Goal: Task Accomplishment & Management: Manage account settings

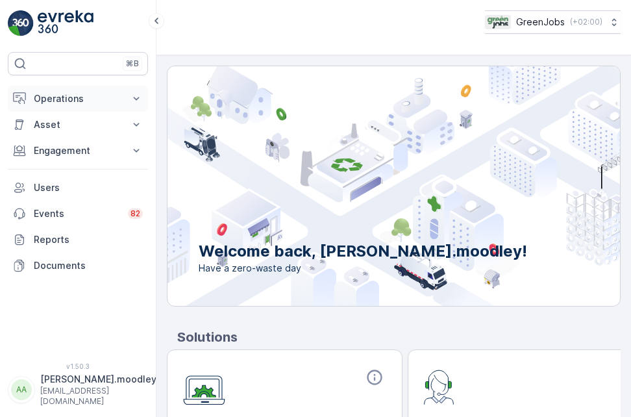
click at [141, 95] on icon at bounding box center [136, 98] width 13 height 13
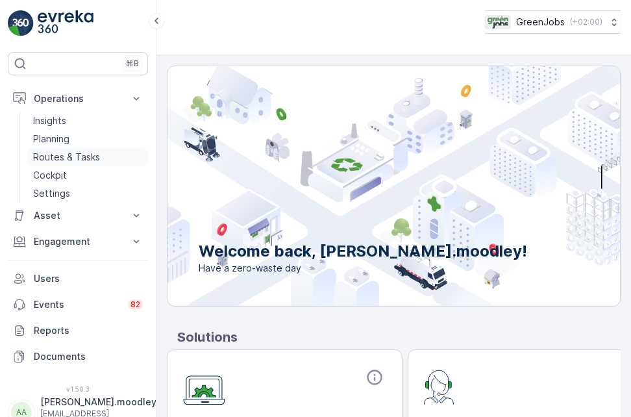
click at [84, 156] on p "Routes & Tasks" at bounding box center [66, 157] width 67 height 13
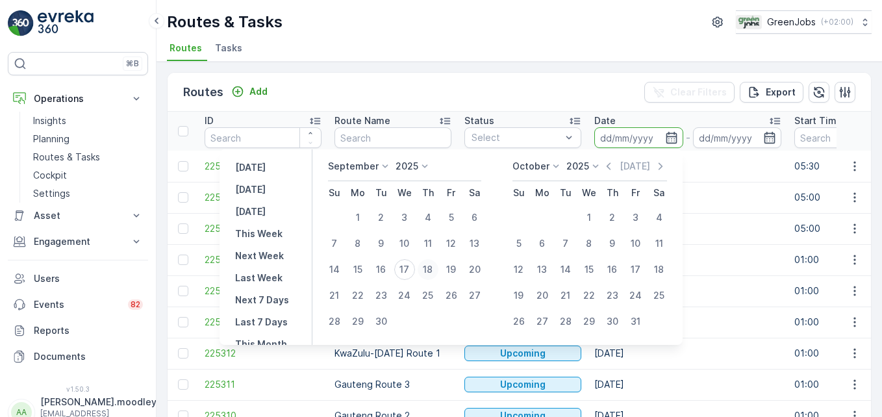
click at [433, 265] on div "18" at bounding box center [428, 269] width 21 height 21
type input "[DATE]"
click at [433, 265] on div "18" at bounding box center [428, 269] width 21 height 21
type input "[DATE]"
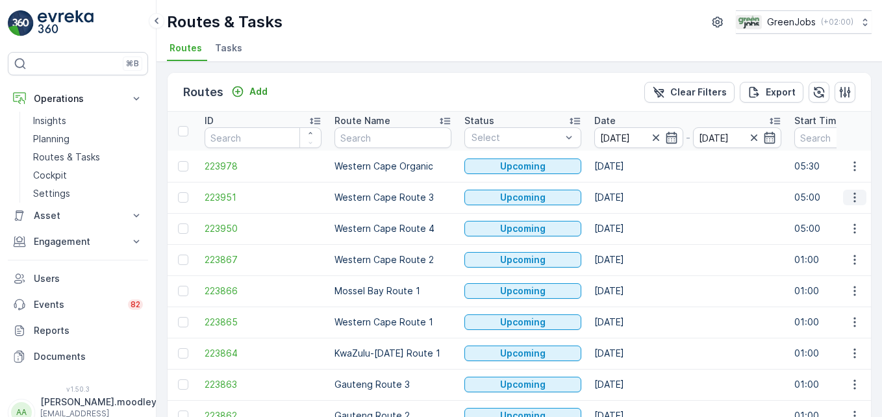
click at [631, 202] on icon "button" at bounding box center [854, 197] width 13 height 13
click at [631, 216] on span "See More Details" at bounding box center [823, 216] width 75 height 13
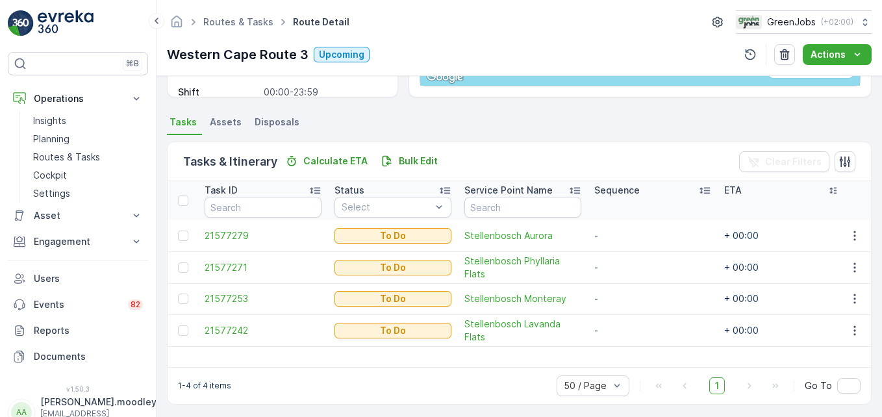
scroll to position [253, 0]
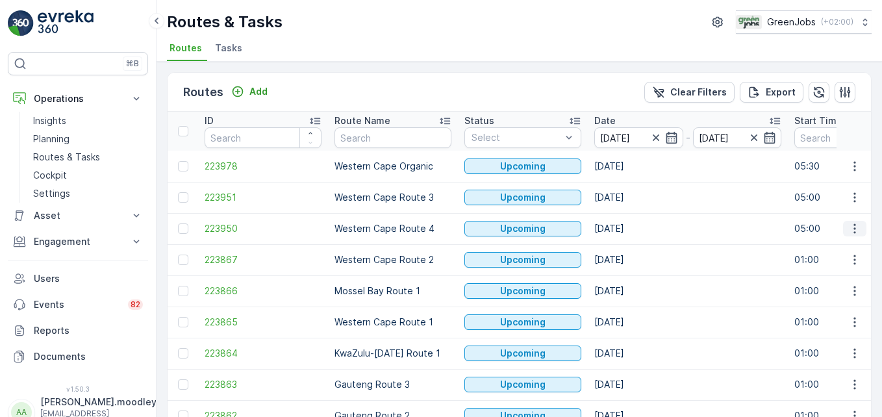
click at [631, 231] on icon "button" at bounding box center [854, 228] width 13 height 13
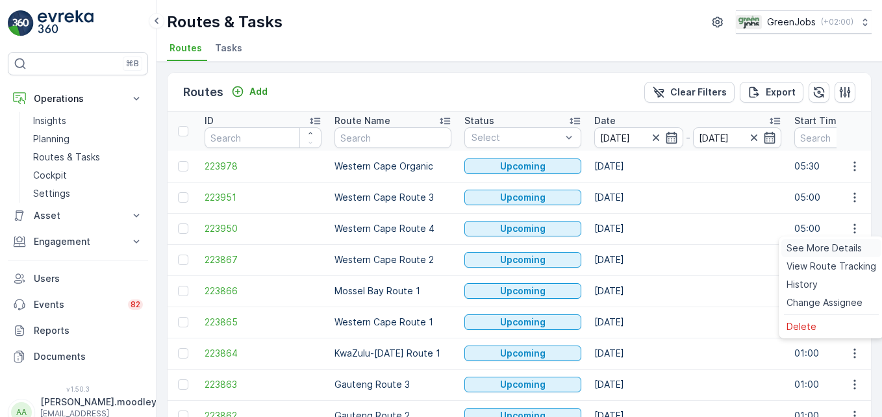
click at [631, 249] on span "See More Details" at bounding box center [823, 248] width 75 height 13
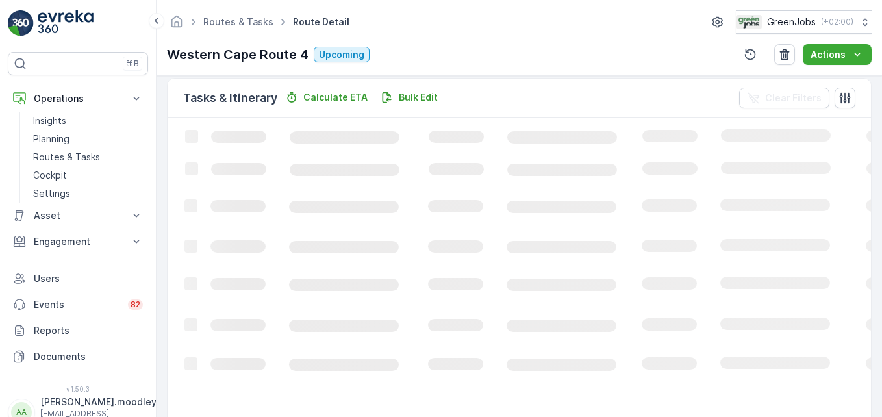
scroll to position [325, 0]
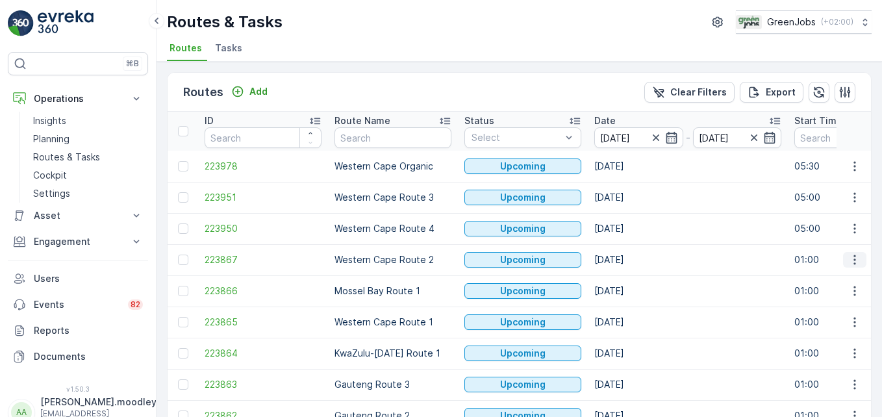
click at [631, 260] on icon "button" at bounding box center [854, 259] width 13 height 13
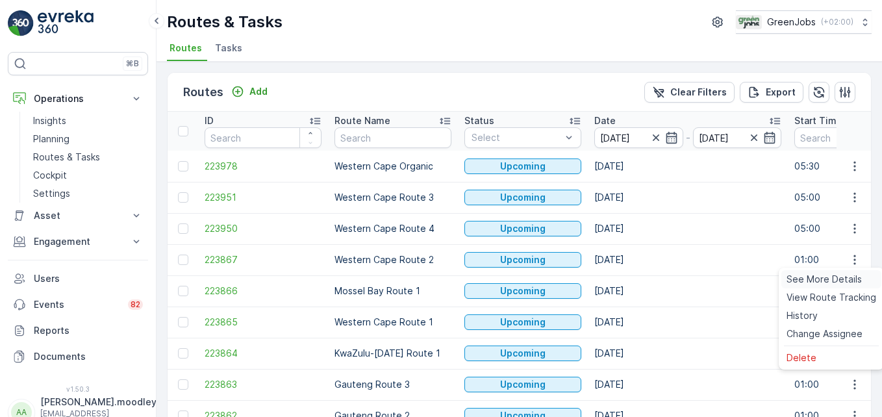
click at [631, 275] on span "See More Details" at bounding box center [823, 279] width 75 height 13
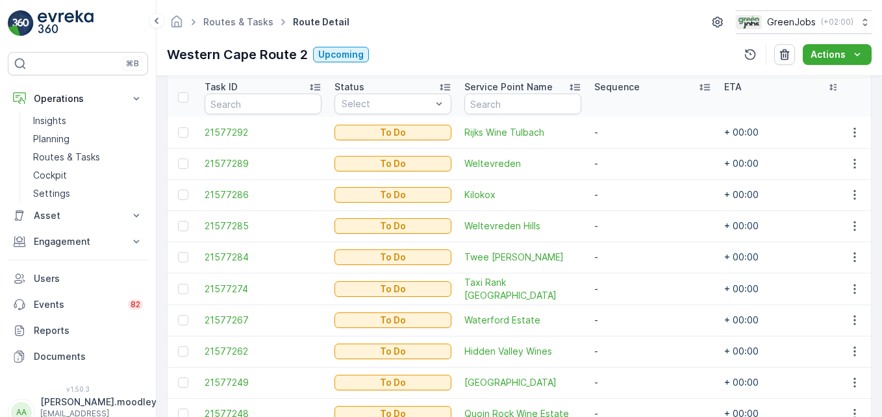
scroll to position [323, 0]
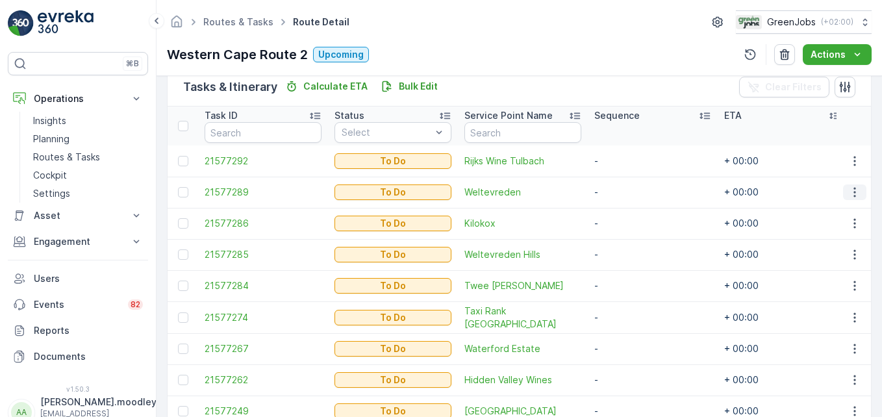
click at [631, 189] on icon "button" at bounding box center [854, 192] width 13 height 13
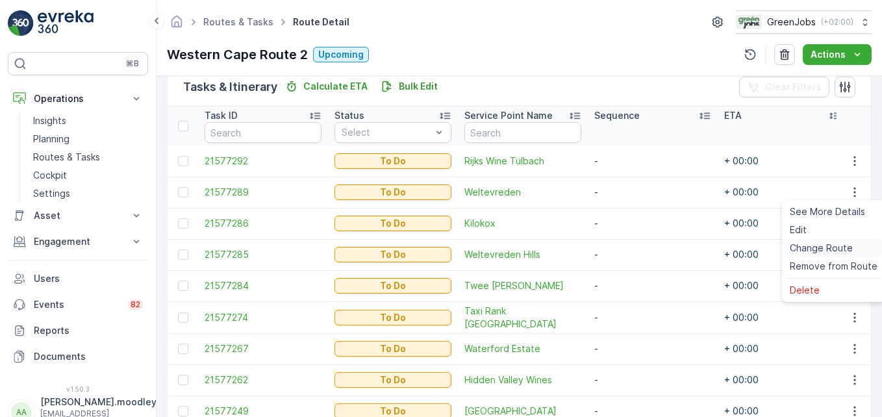
click at [631, 245] on span "Change Route" at bounding box center [821, 248] width 63 height 13
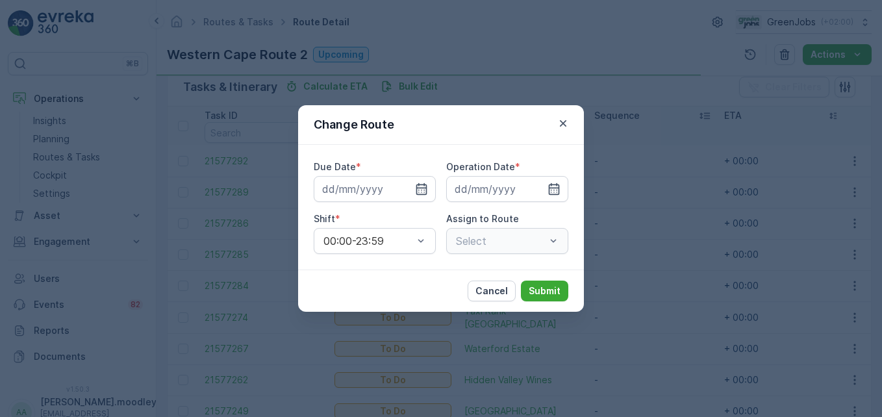
type input "[DATE]"
click at [564, 119] on icon "button" at bounding box center [562, 123] width 13 height 13
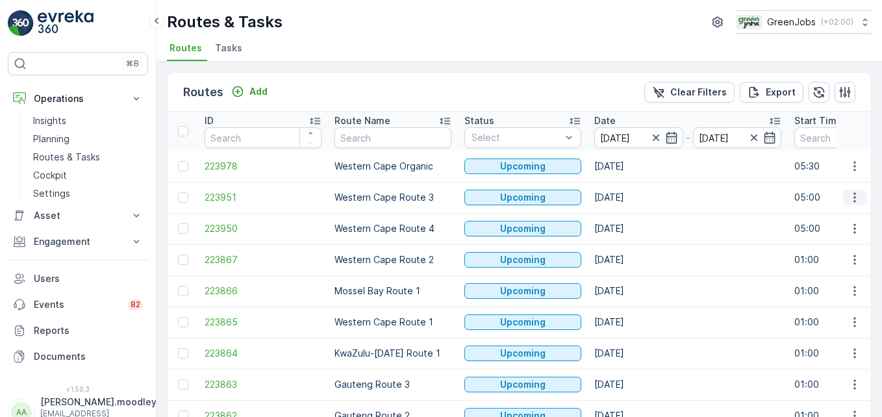
click at [631, 195] on icon "button" at bounding box center [854, 197] width 13 height 13
click at [631, 214] on span "See More Details" at bounding box center [823, 216] width 75 height 13
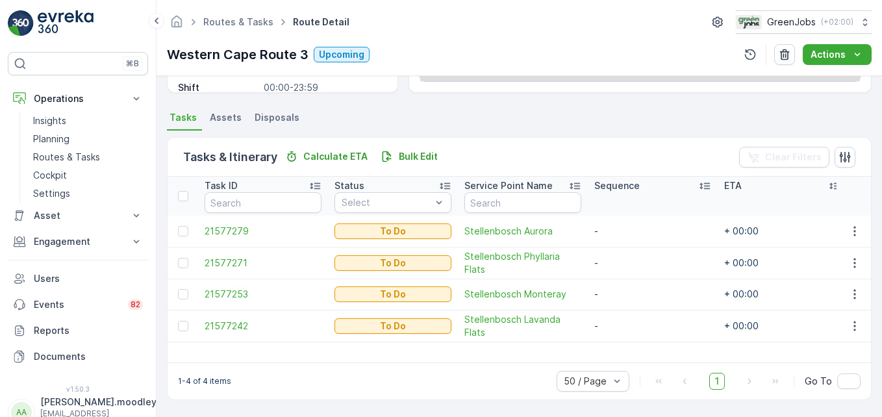
scroll to position [253, 0]
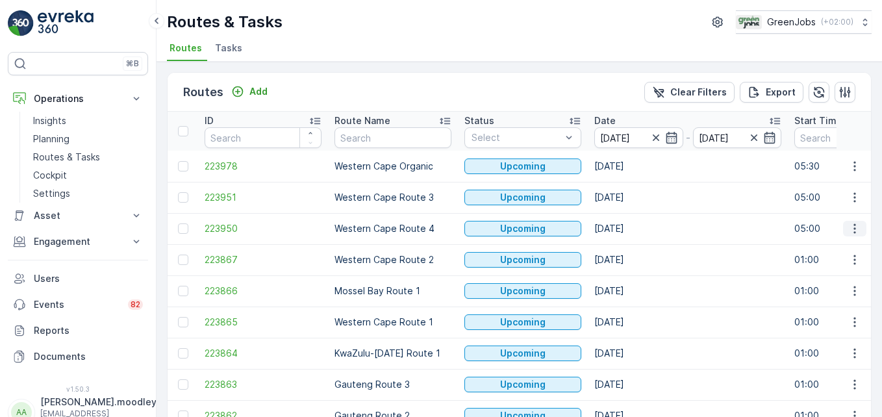
click at [631, 229] on icon "button" at bounding box center [854, 228] width 13 height 13
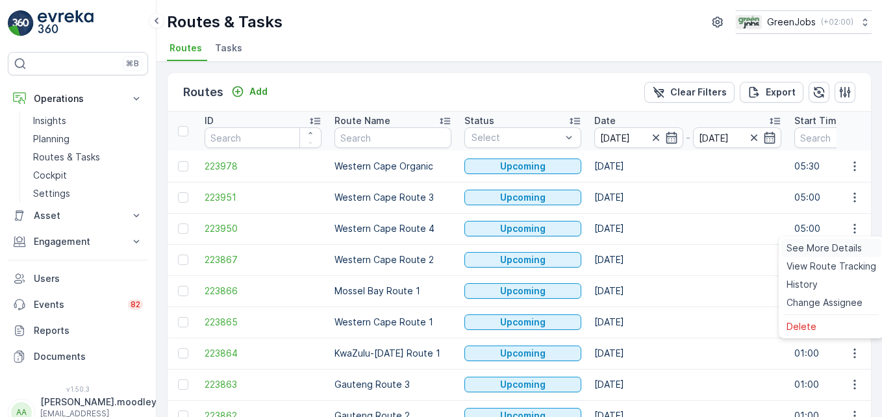
click at [631, 249] on span "See More Details" at bounding box center [823, 248] width 75 height 13
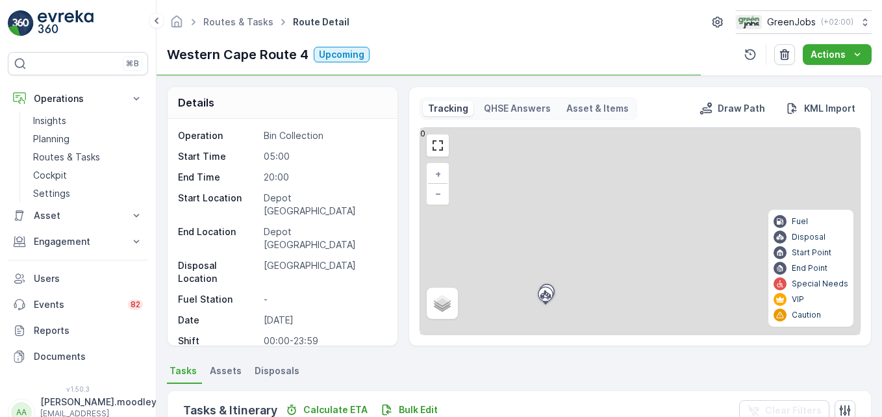
scroll to position [260, 0]
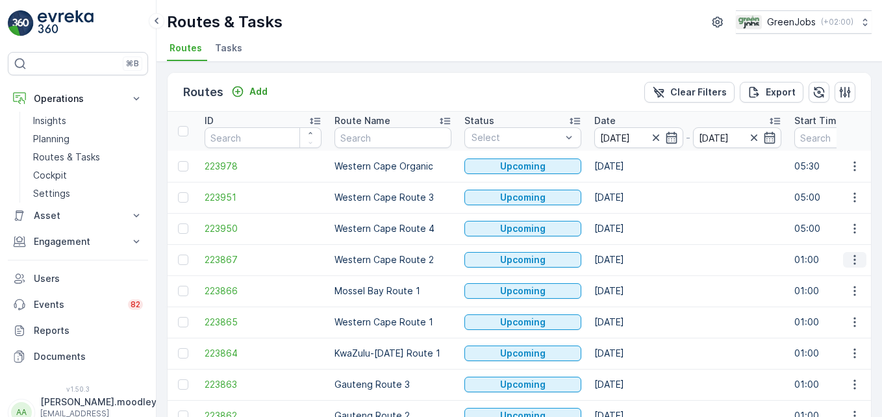
click at [631, 261] on icon "button" at bounding box center [854, 259] width 13 height 13
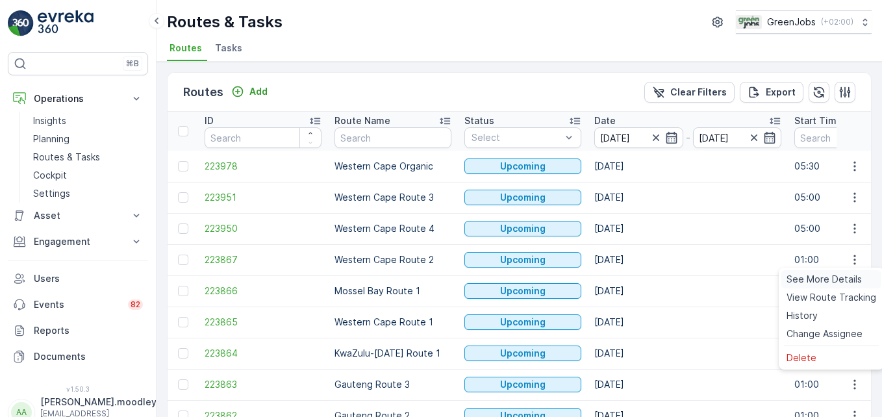
click at [631, 276] on span "See More Details" at bounding box center [823, 279] width 75 height 13
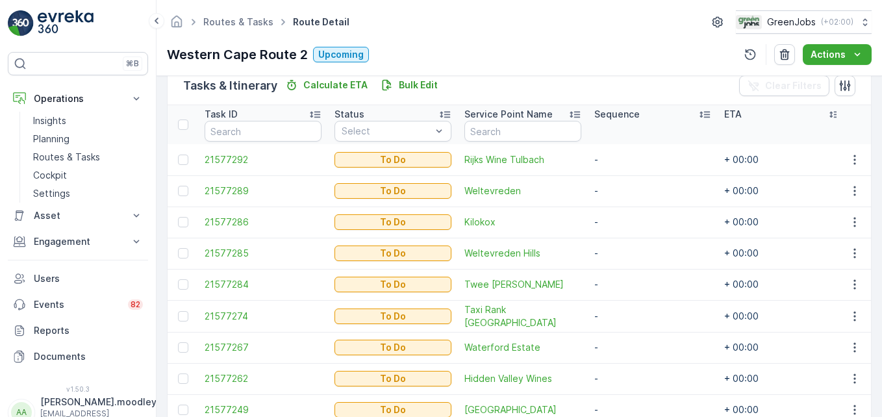
scroll to position [390, 0]
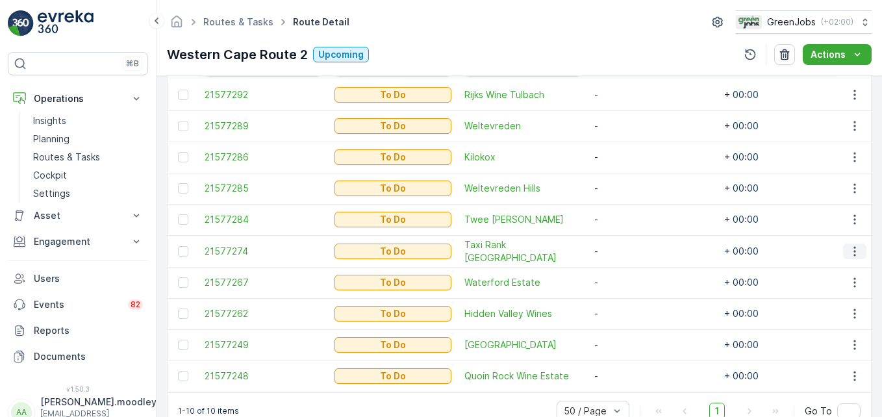
click at [631, 250] on icon "button" at bounding box center [854, 251] width 13 height 13
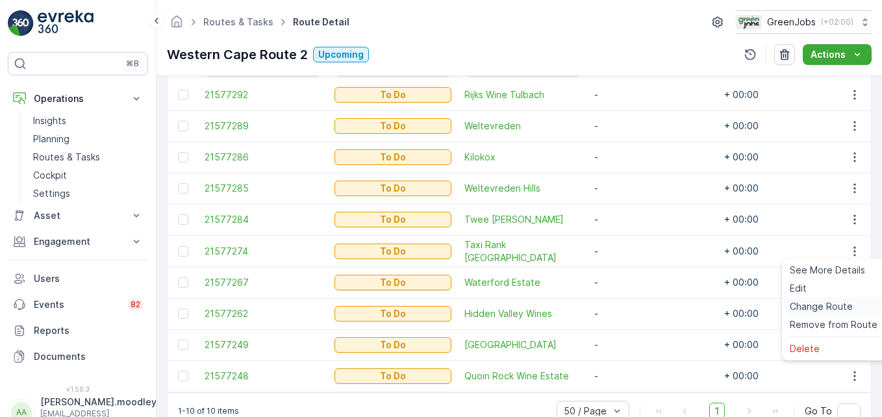
click at [631, 304] on span "Change Route" at bounding box center [821, 306] width 63 height 13
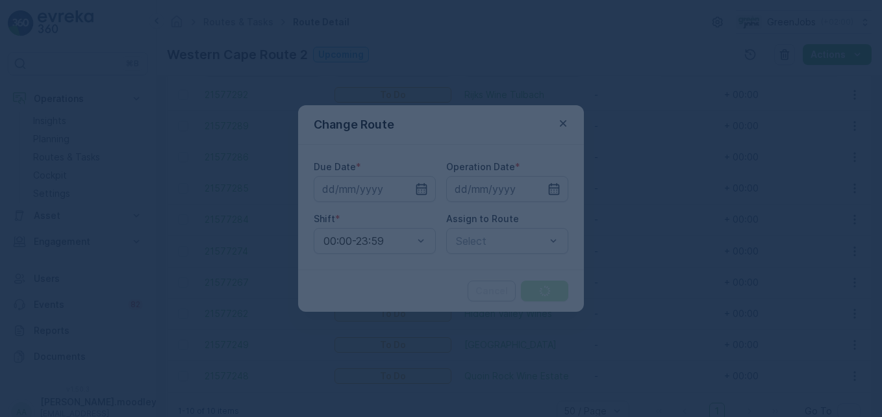
type input "[DATE]"
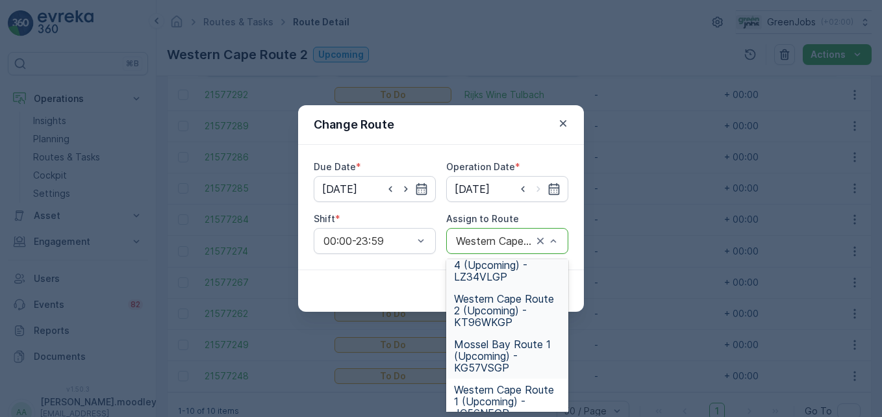
scroll to position [130, 0]
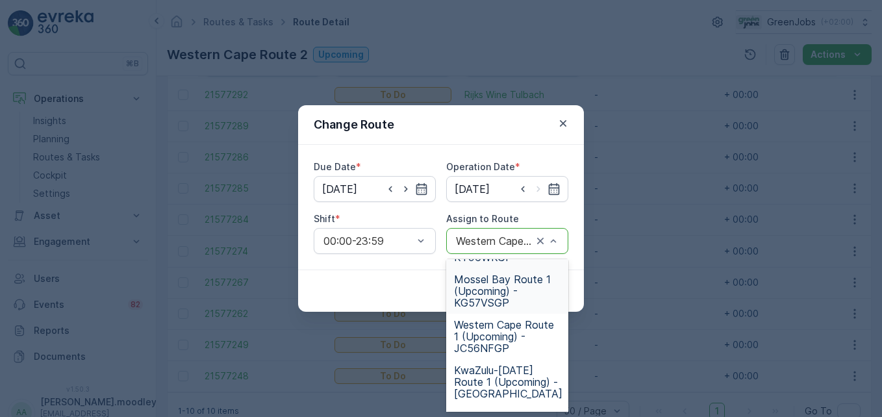
click at [504, 288] on span "Mossel Bay Route 1 (Upcoming) - KG57VSGP" at bounding box center [507, 290] width 106 height 35
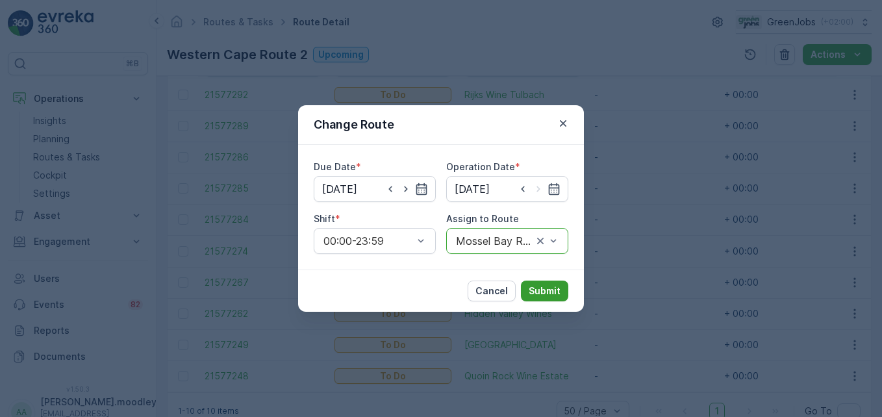
click at [559, 289] on p "Submit" at bounding box center [545, 290] width 32 height 13
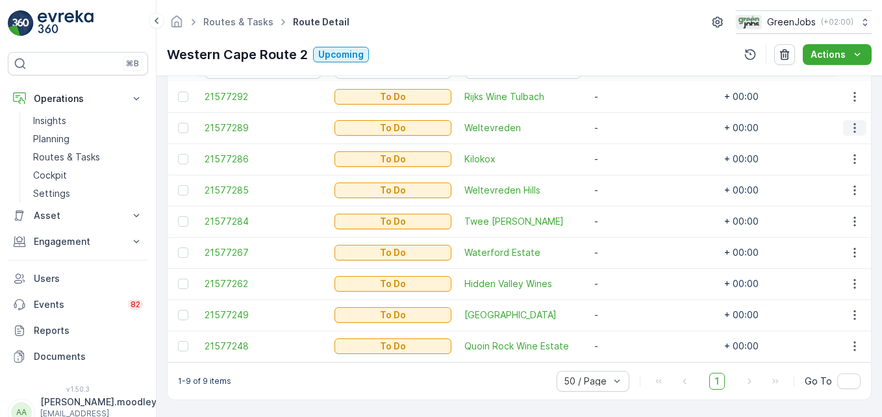
drag, startPoint x: 851, startPoint y: 127, endPoint x: 854, endPoint y: 133, distance: 7.3
click at [631, 127] on icon "button" at bounding box center [854, 128] width 2 height 10
click at [631, 184] on span "Change Route" at bounding box center [821, 181] width 63 height 13
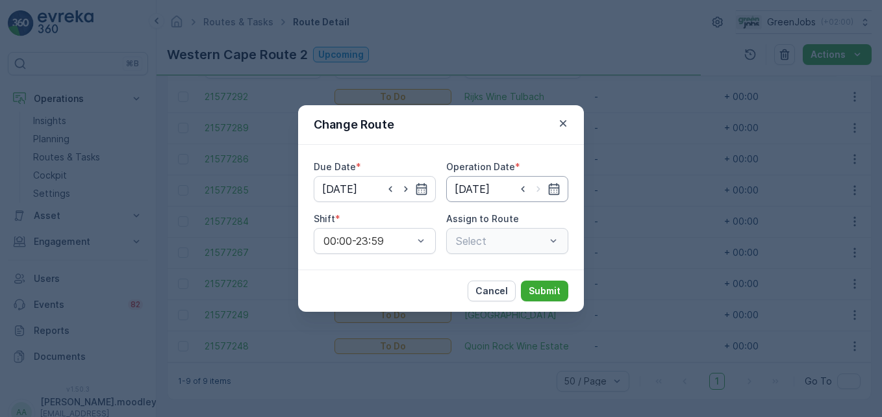
type input "[DATE]"
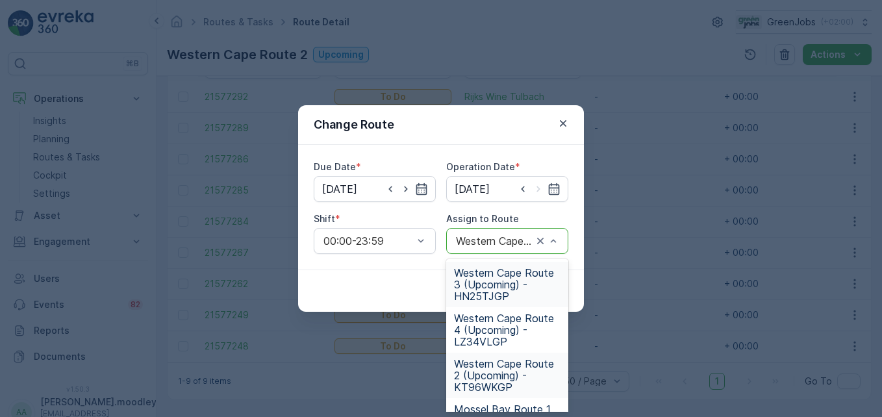
click at [501, 287] on span "Western Cape Route 3 (Upcoming) - HN25TJGP" at bounding box center [507, 284] width 106 height 35
click at [506, 372] on span "Western Cape Route 2 (Upcoming) - KT96WKGP" at bounding box center [507, 375] width 106 height 35
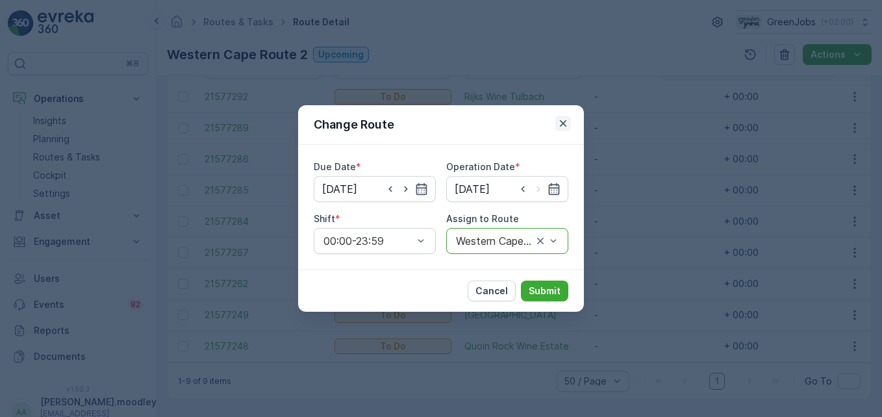
click at [563, 119] on icon "button" at bounding box center [562, 123] width 13 height 13
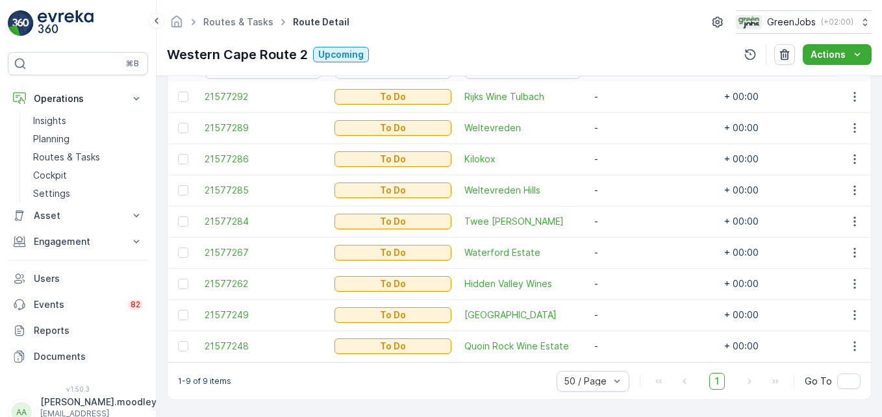
click at [631, 194] on td "-" at bounding box center [653, 190] width 130 height 31
click at [631, 122] on icon "button" at bounding box center [854, 127] width 13 height 13
click at [631, 182] on span "Change Route" at bounding box center [821, 181] width 63 height 13
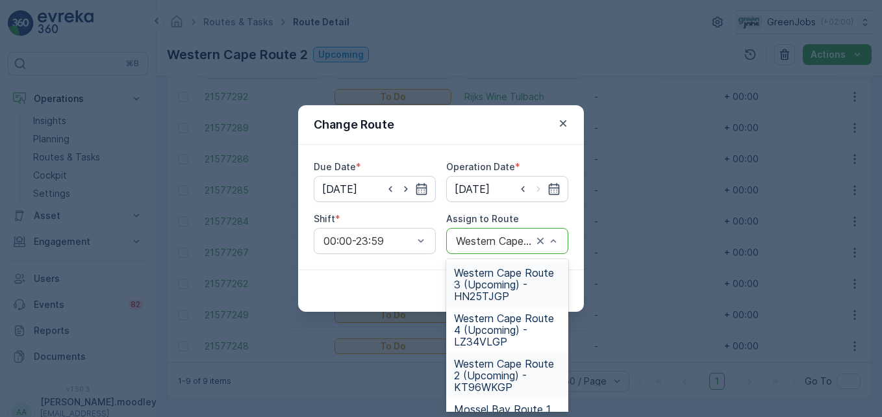
click at [504, 296] on span "Western Cape Route 3 (Upcoming) - HN25TJGP" at bounding box center [507, 284] width 106 height 35
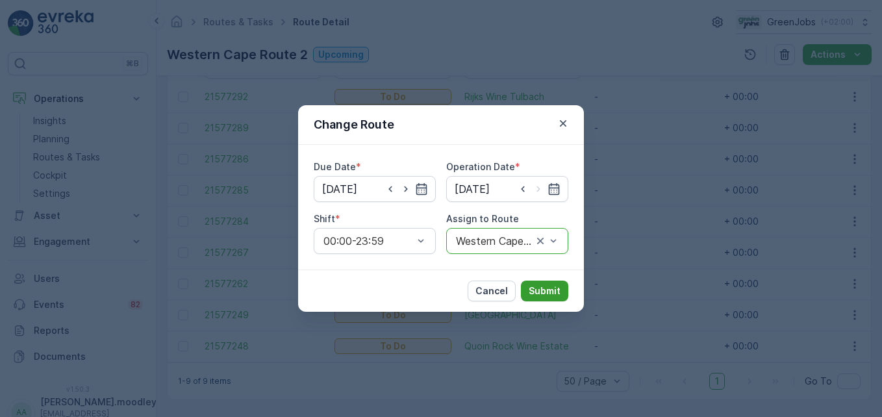
click at [548, 290] on p "Submit" at bounding box center [545, 290] width 32 height 13
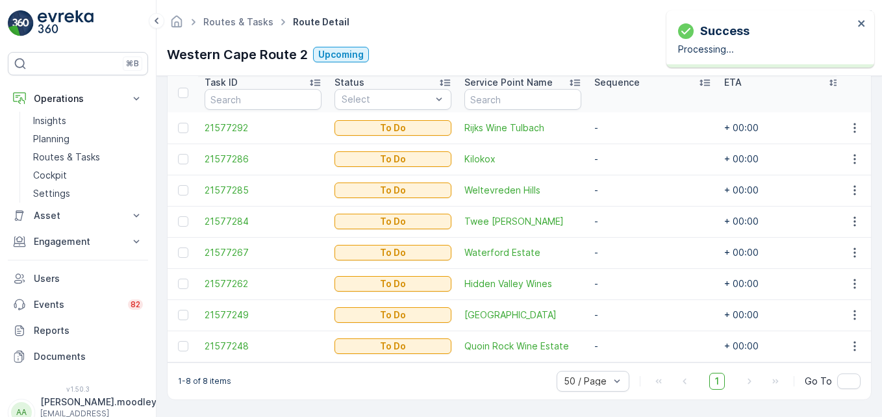
scroll to position [363, 0]
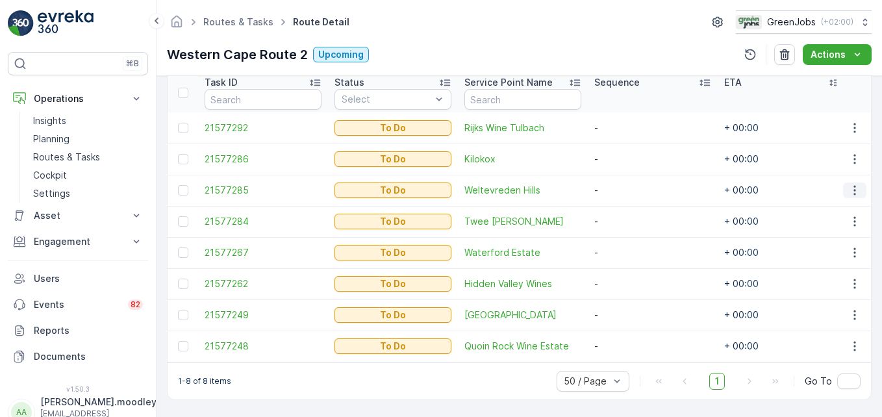
click at [631, 184] on icon "button" at bounding box center [854, 190] width 13 height 13
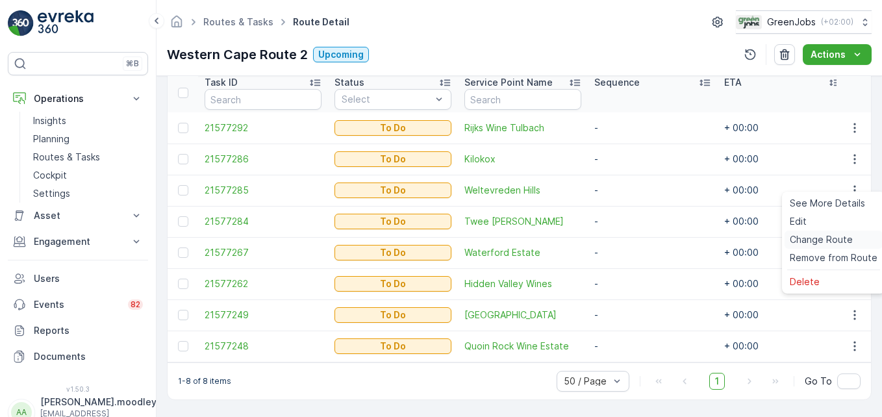
click at [631, 237] on span "Change Route" at bounding box center [821, 239] width 63 height 13
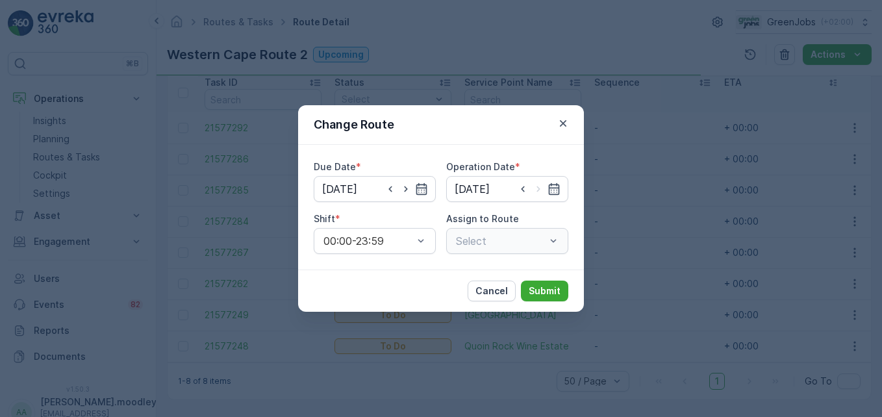
type input "[DATE]"
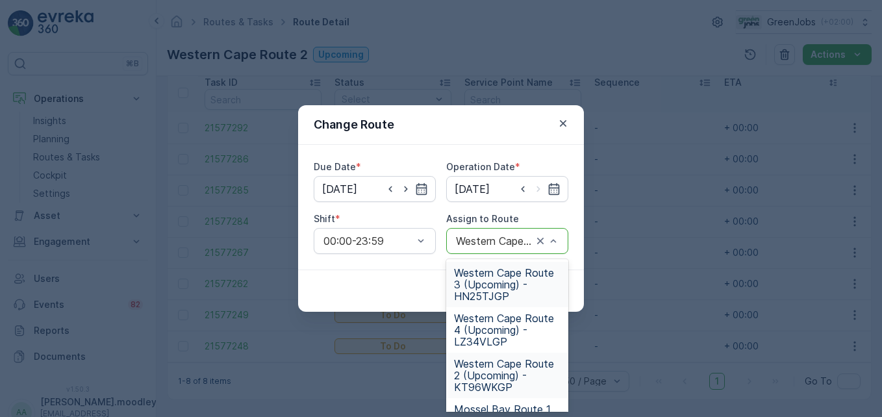
click at [495, 297] on span "Western Cape Route 3 (Upcoming) - HN25TJGP" at bounding box center [507, 284] width 106 height 35
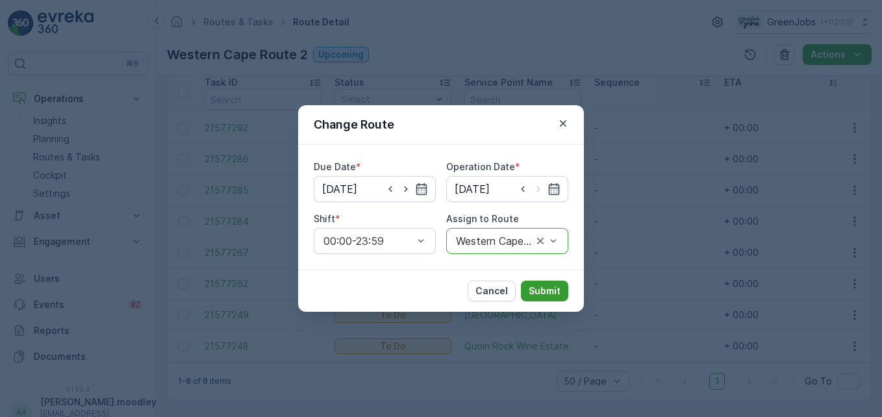
click at [545, 286] on p "Submit" at bounding box center [545, 290] width 32 height 13
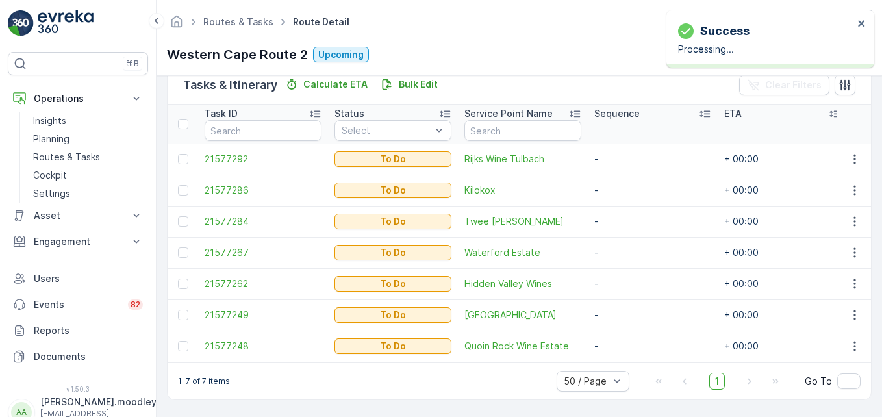
scroll to position [332, 0]
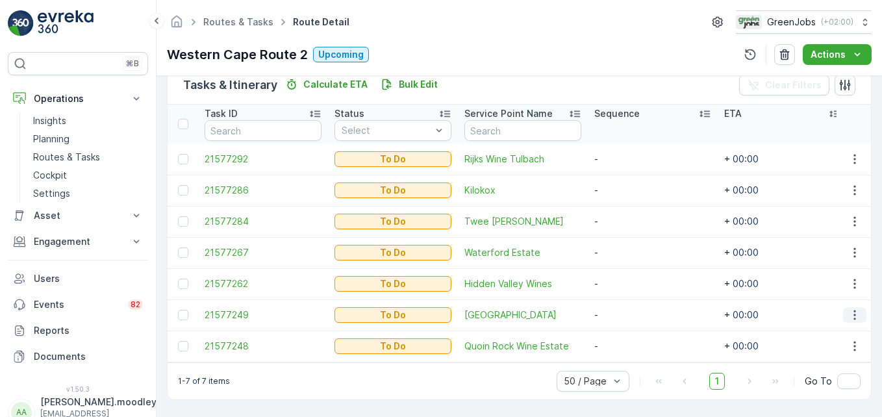
click at [631, 310] on icon "button" at bounding box center [854, 314] width 13 height 13
click at [631, 249] on span "Change Route" at bounding box center [821, 246] width 63 height 13
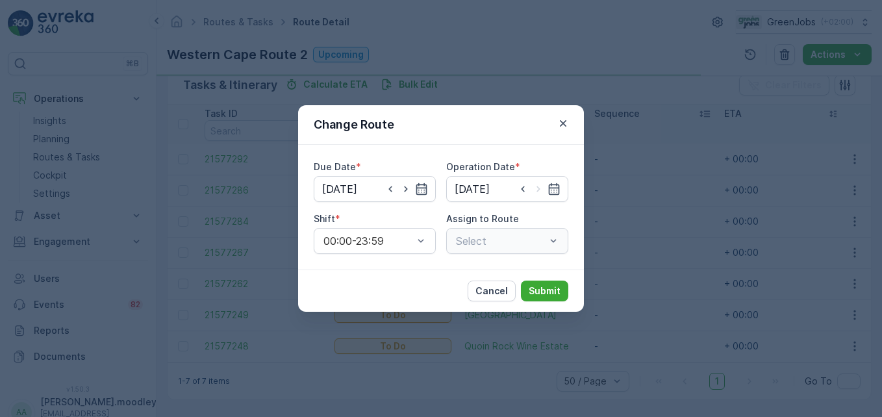
type input "[DATE]"
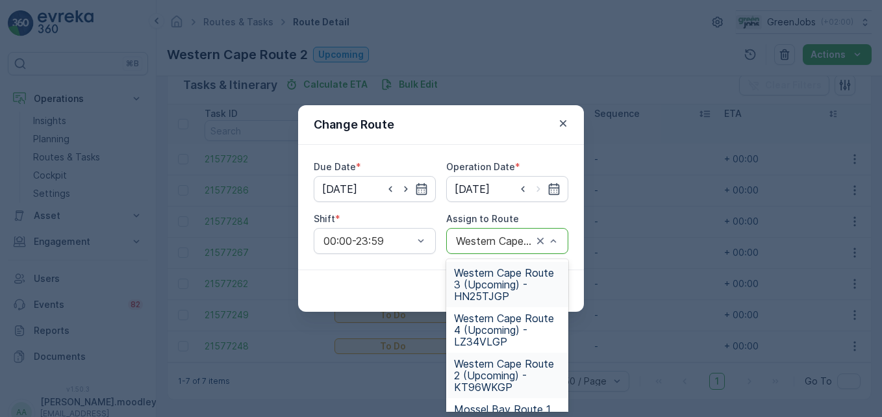
click at [488, 290] on span "Western Cape Route 3 (Upcoming) - HN25TJGP" at bounding box center [507, 284] width 106 height 35
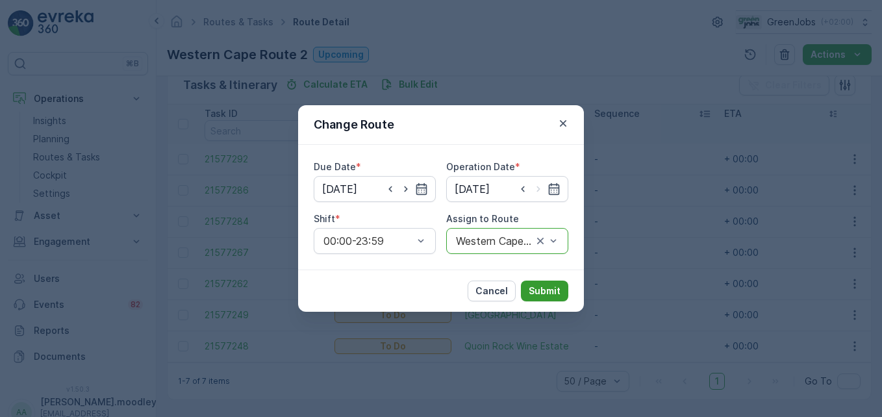
click at [543, 290] on p "Submit" at bounding box center [545, 290] width 32 height 13
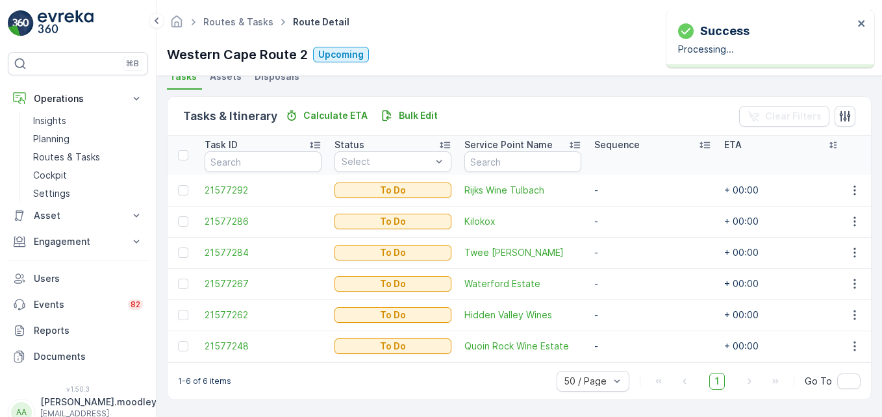
scroll to position [301, 0]
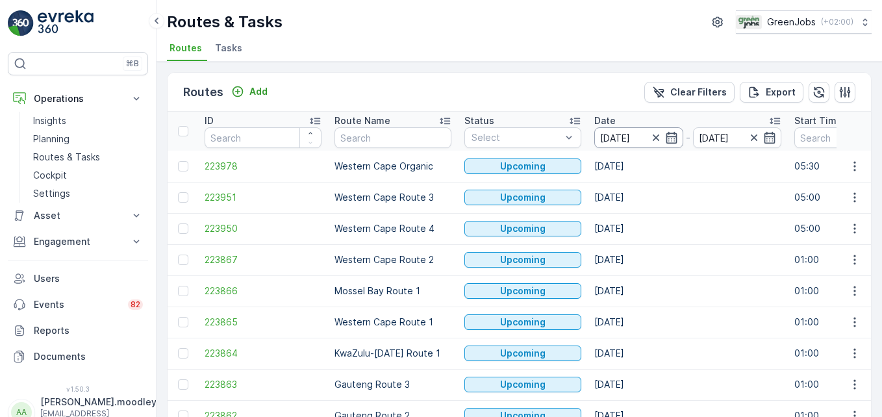
click at [621, 136] on input "[DATE]" at bounding box center [638, 137] width 89 height 21
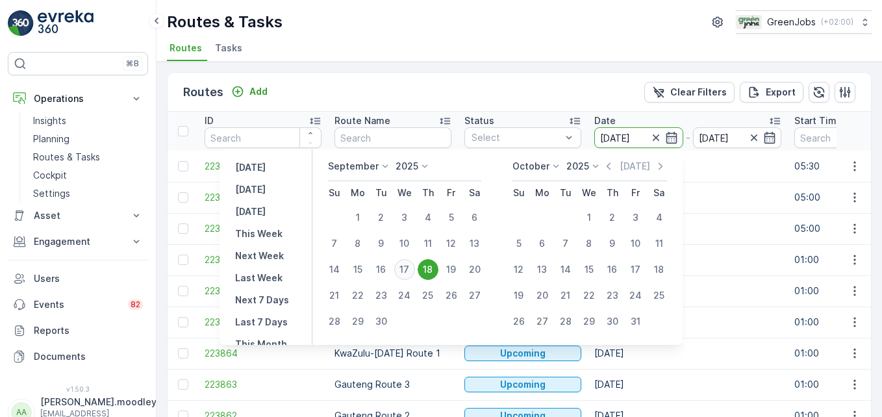
click at [408, 264] on div "17" at bounding box center [404, 269] width 21 height 21
type input "17.09.2025"
click at [408, 264] on div "17" at bounding box center [404, 269] width 21 height 21
type input "17.09.2025"
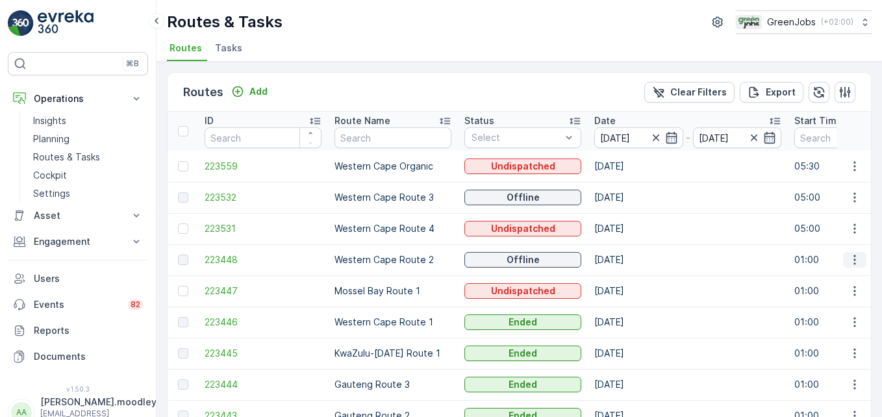
click at [631, 264] on icon "button" at bounding box center [854, 260] width 2 height 10
click at [631, 277] on span "See More Details" at bounding box center [823, 279] width 75 height 13
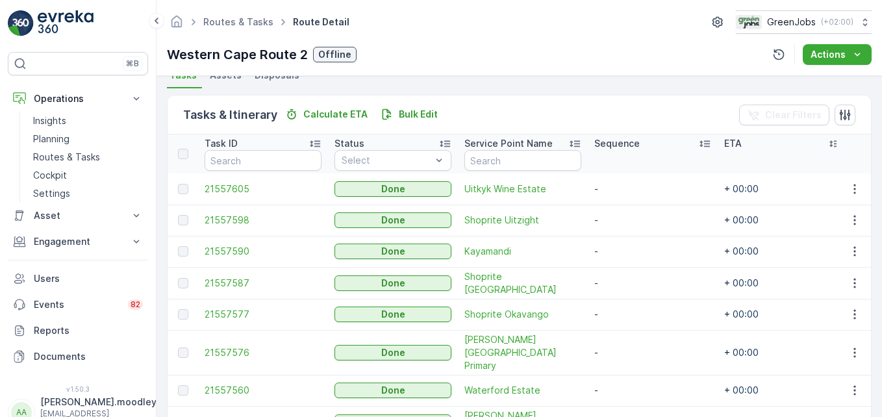
scroll to position [318, 0]
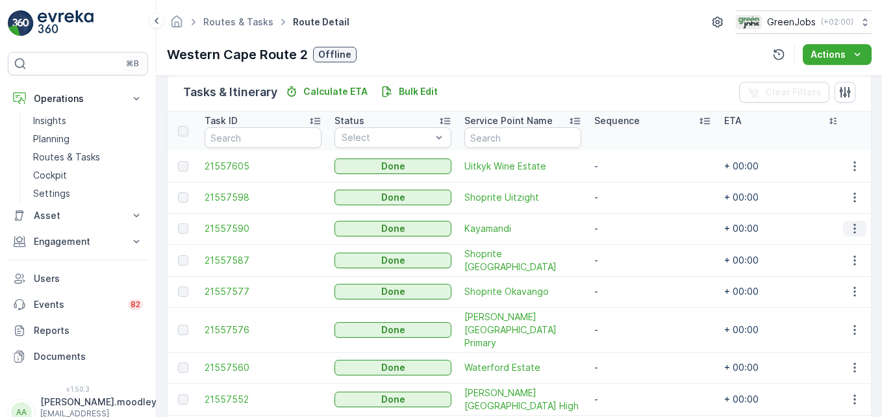
click at [631, 228] on icon "button" at bounding box center [854, 228] width 13 height 13
click at [631, 249] on span "See More Details" at bounding box center [838, 248] width 75 height 13
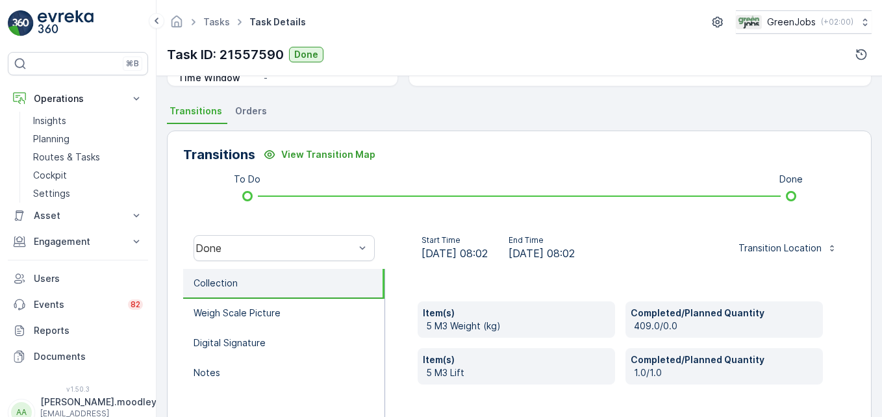
scroll to position [325, 0]
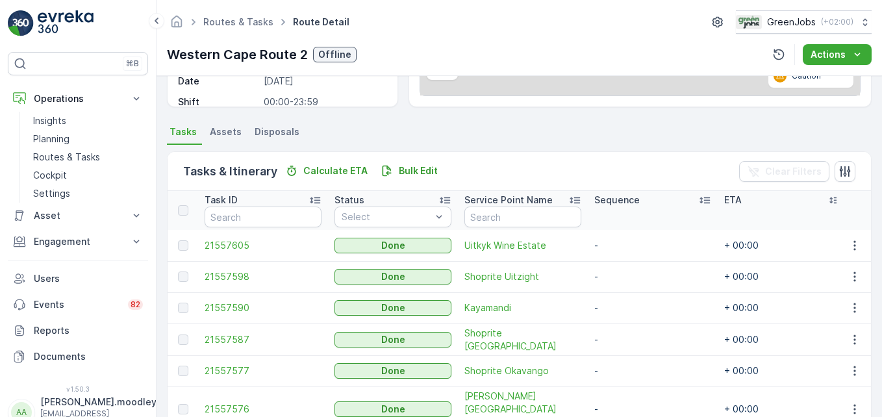
scroll to position [260, 0]
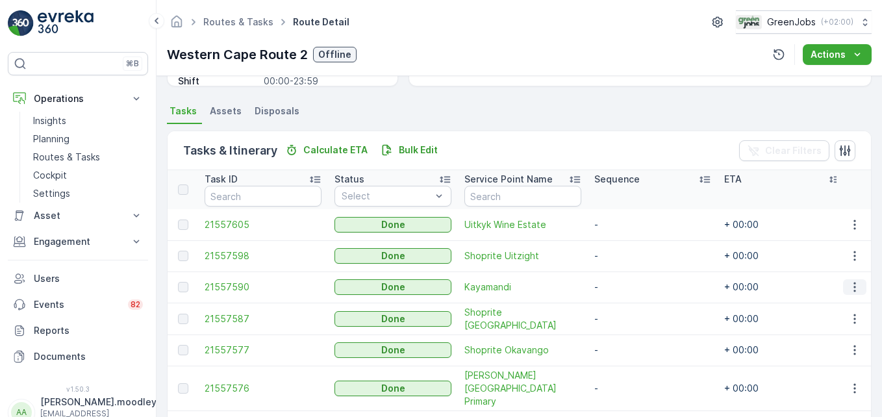
click at [631, 292] on icon "button" at bounding box center [854, 287] width 13 height 13
click at [631, 308] on span "See More Details" at bounding box center [838, 306] width 75 height 13
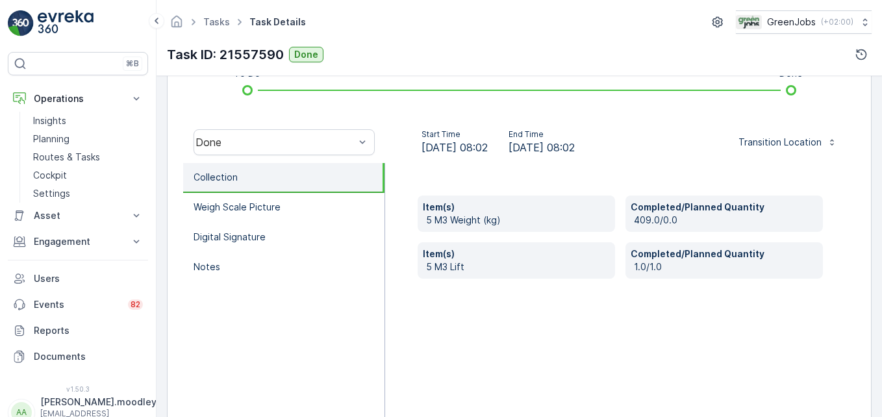
scroll to position [390, 0]
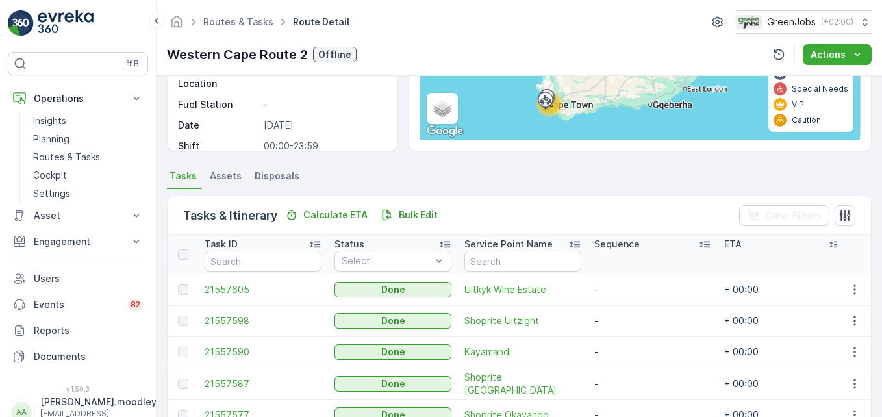
scroll to position [325, 0]
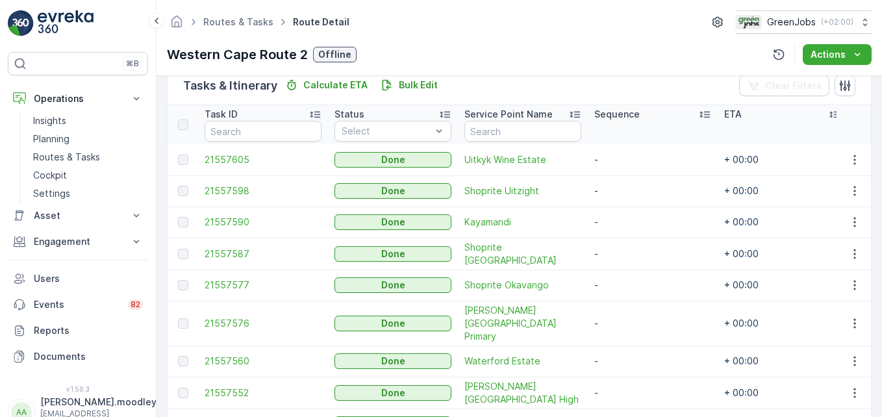
click at [199, 256] on td "21557587" at bounding box center [263, 254] width 130 height 32
click at [577, 201] on td "Shoprite Uitzight" at bounding box center [523, 190] width 130 height 31
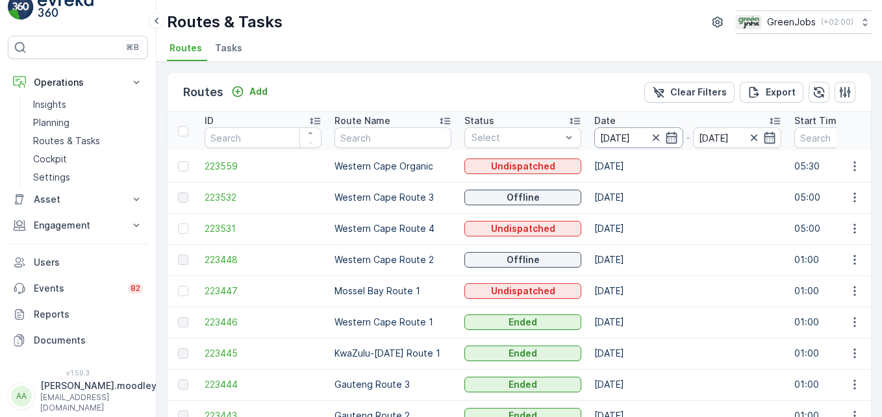
click at [616, 137] on input "17.09.2025" at bounding box center [638, 137] width 89 height 21
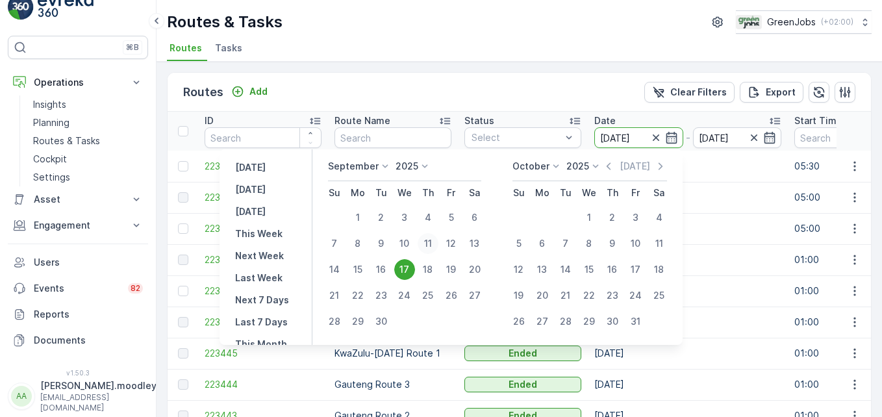
click at [426, 242] on div "11" at bounding box center [428, 243] width 21 height 21
type input "11.09.2025"
click at [426, 242] on div "11" at bounding box center [428, 243] width 21 height 21
type input "11.09.2025"
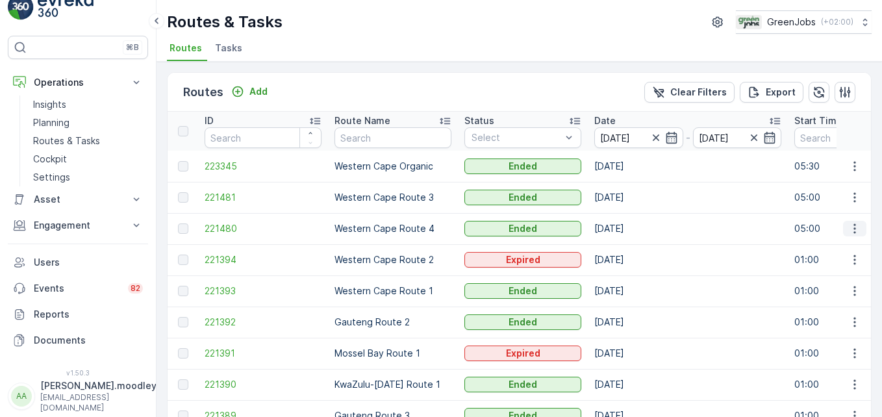
click at [631, 227] on icon "button" at bounding box center [854, 228] width 13 height 13
click at [631, 246] on span "See More Details" at bounding box center [823, 248] width 75 height 13
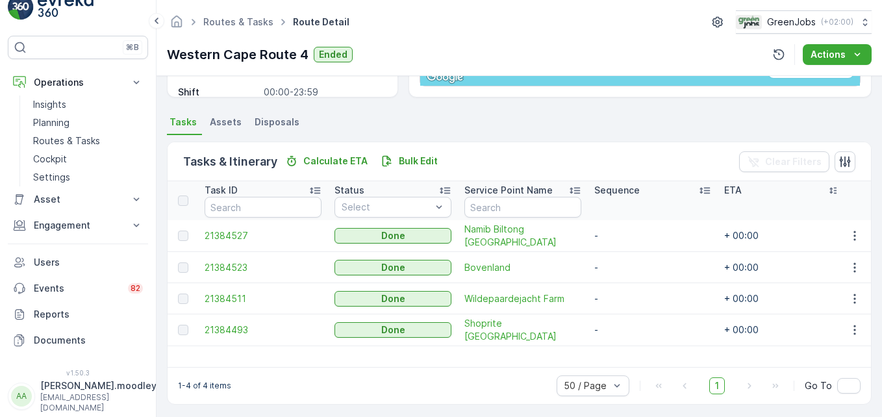
scroll to position [253, 0]
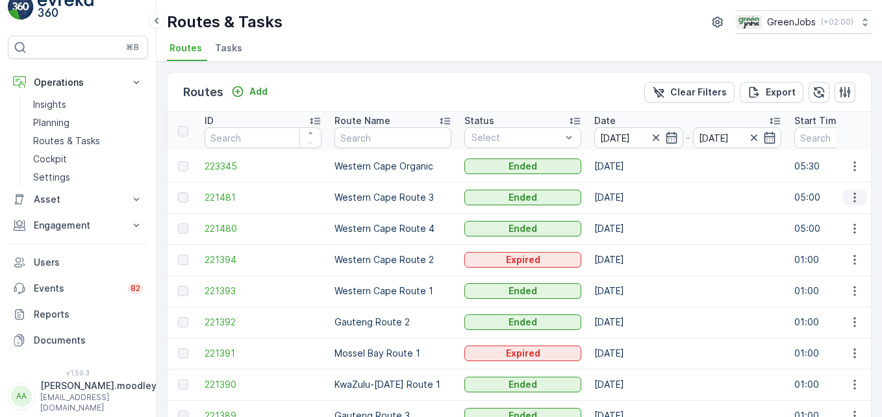
click at [631, 197] on icon "button" at bounding box center [854, 197] width 13 height 13
click at [631, 217] on span "See More Details" at bounding box center [823, 216] width 75 height 13
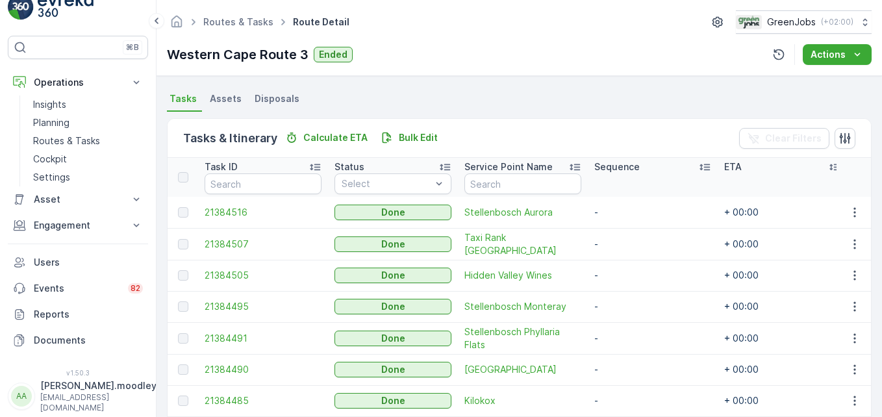
scroll to position [277, 0]
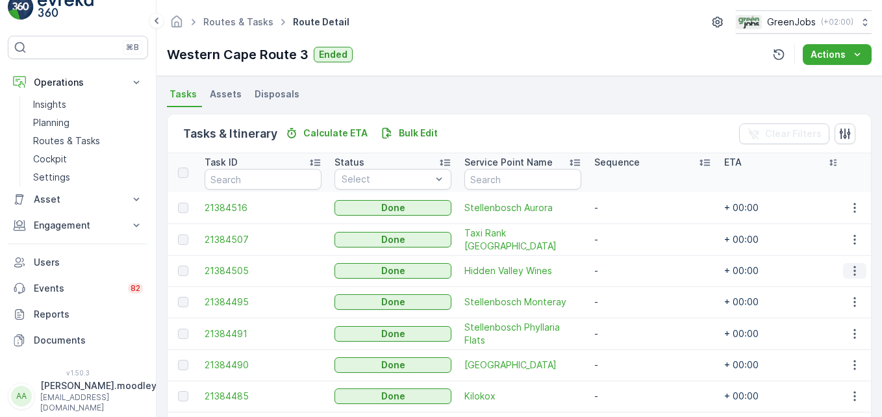
click at [631, 266] on icon "button" at bounding box center [854, 270] width 13 height 13
click at [631, 286] on span "See More Details" at bounding box center [838, 289] width 75 height 13
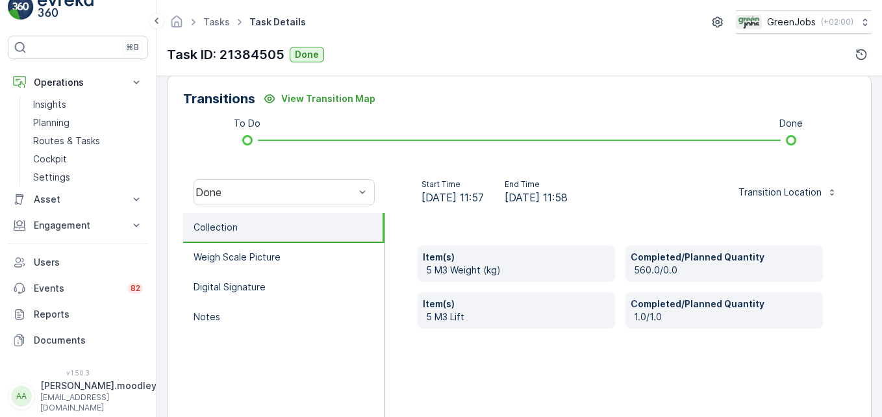
scroll to position [325, 0]
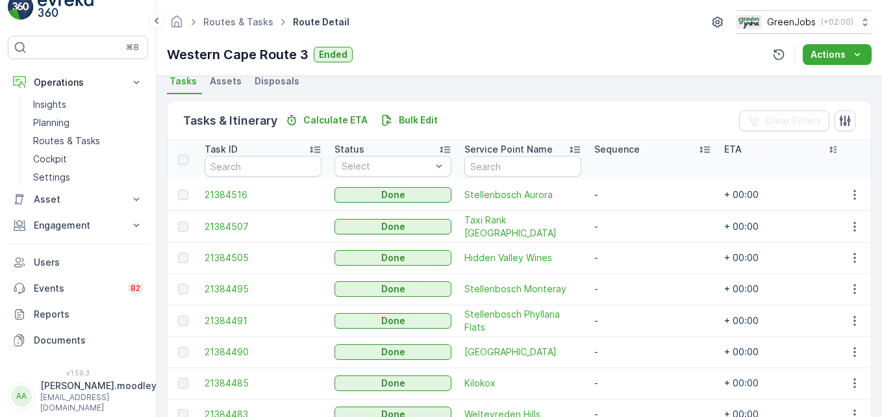
scroll to position [300, 0]
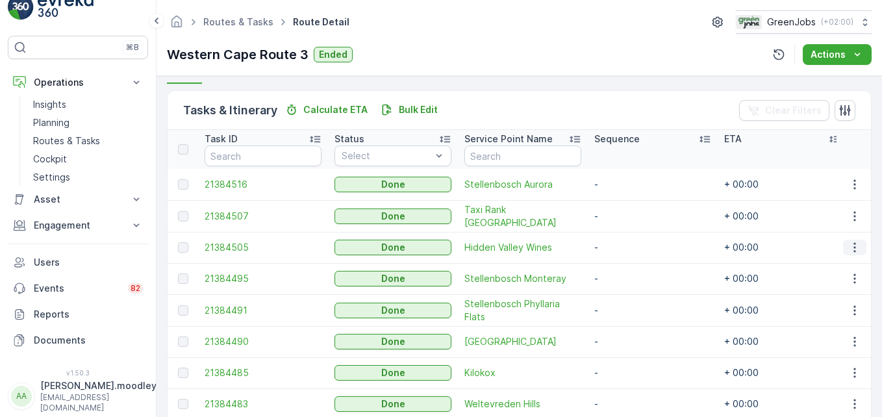
click at [631, 249] on icon "button" at bounding box center [854, 247] width 13 height 13
click at [631, 262] on span "See More Details" at bounding box center [838, 266] width 75 height 13
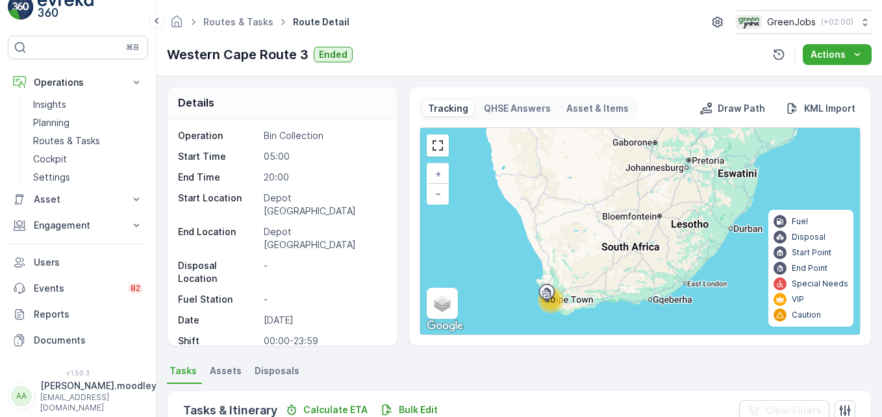
drag, startPoint x: 878, startPoint y: 205, endPoint x: 879, endPoint y: 250, distance: 44.8
click at [631, 250] on div "Details Operation Bin Collection Start Time 05:00 End Time 20:00 Start Location…" at bounding box center [518, 246] width 725 height 341
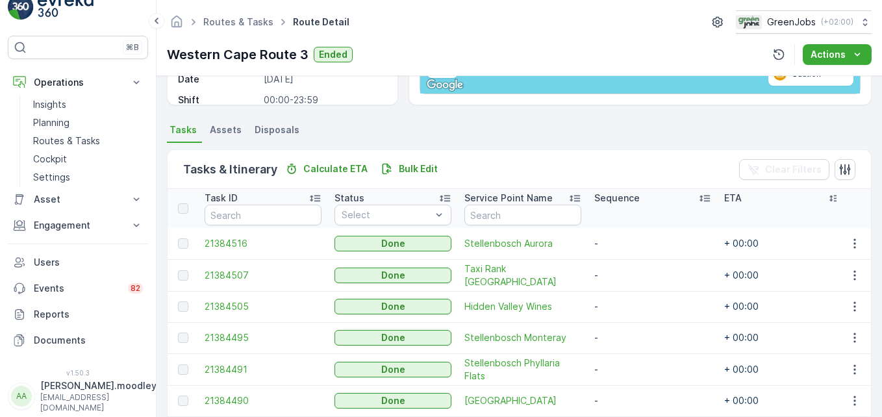
scroll to position [266, 0]
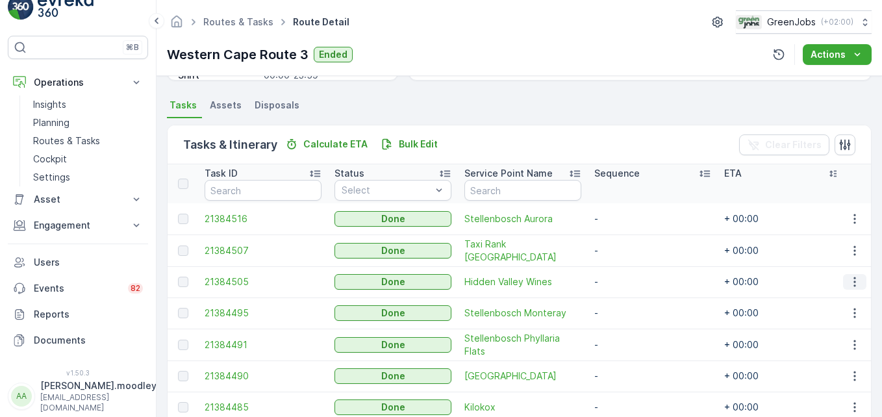
click at [631, 281] on icon "button" at bounding box center [854, 282] width 2 height 10
click at [631, 298] on span "See More Details" at bounding box center [838, 300] width 75 height 13
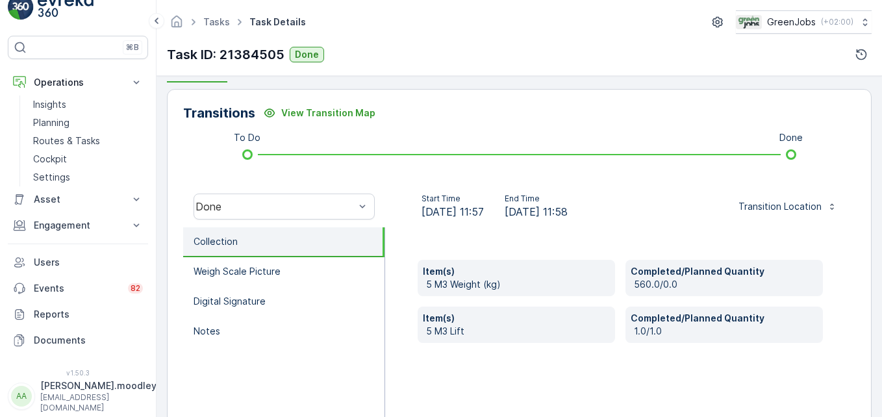
scroll to position [303, 0]
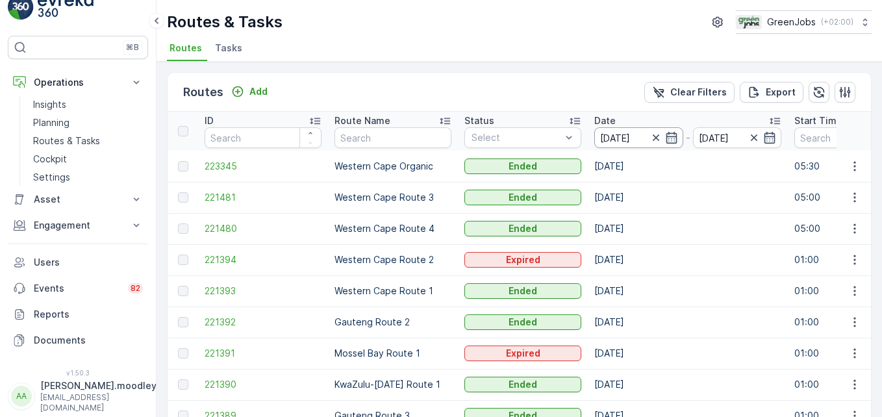
click at [611, 136] on input "11.09.2025" at bounding box center [638, 137] width 89 height 21
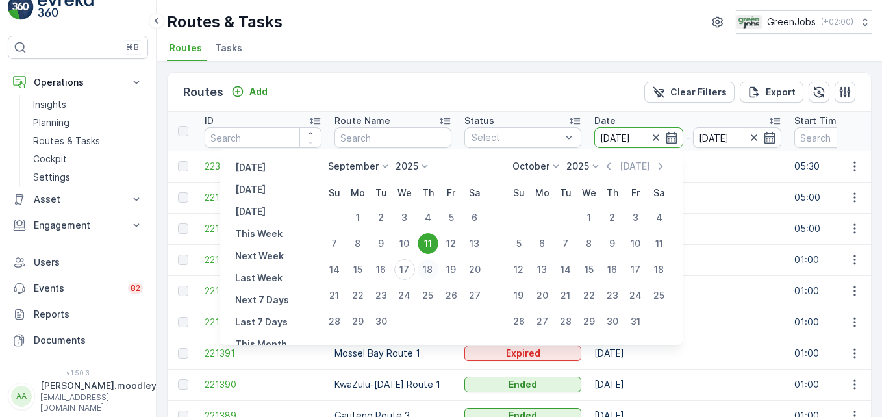
click at [428, 262] on div "18" at bounding box center [428, 269] width 21 height 21
type input "[DATE]"
click at [428, 262] on div "18" at bounding box center [428, 269] width 21 height 21
type input "[DATE]"
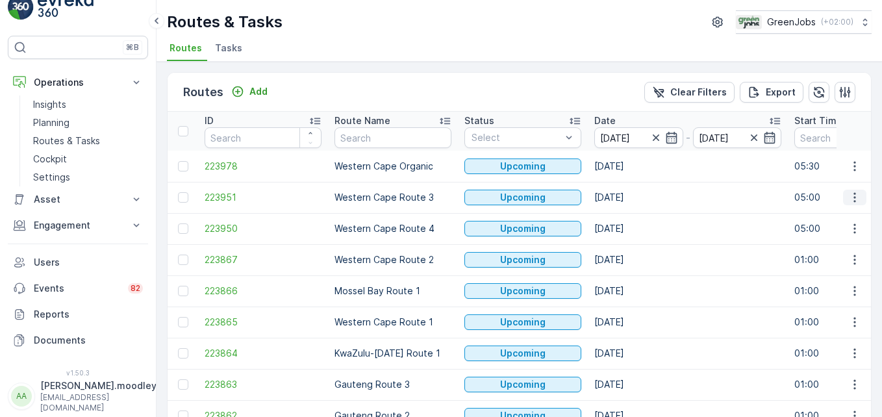
click at [631, 195] on icon "button" at bounding box center [854, 197] width 13 height 13
click at [631, 216] on span "See More Details" at bounding box center [823, 216] width 75 height 13
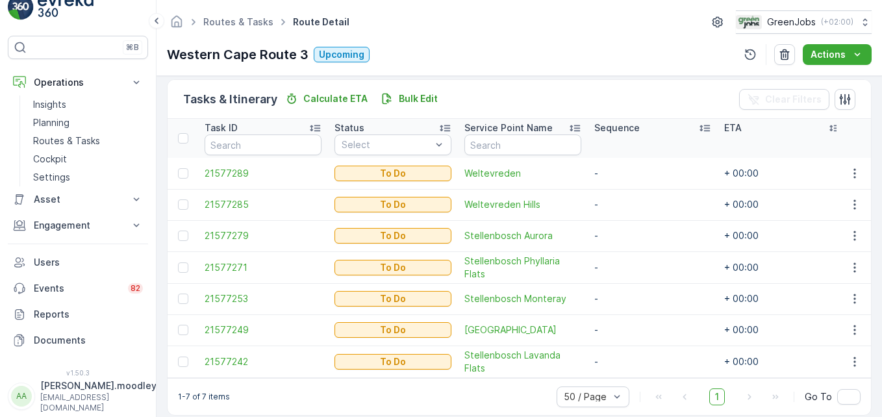
scroll to position [314, 0]
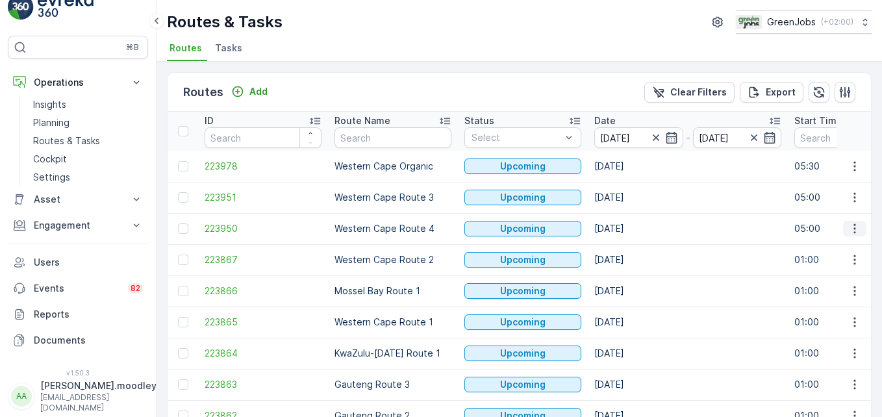
click at [631, 232] on icon "button" at bounding box center [854, 228] width 13 height 13
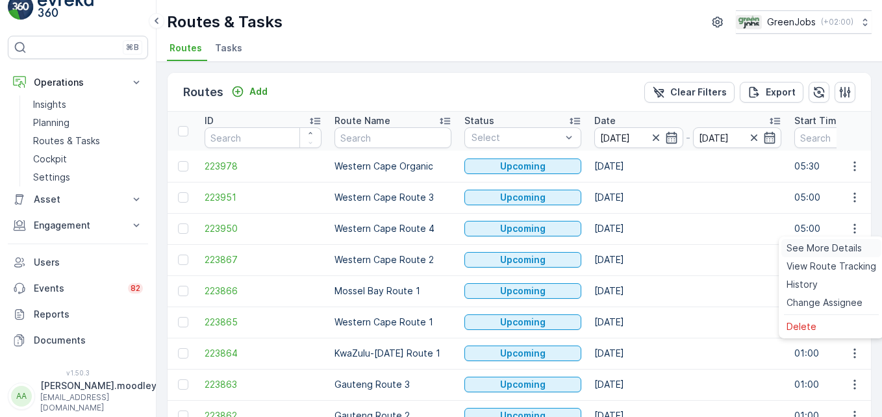
click at [631, 244] on span "See More Details" at bounding box center [823, 248] width 75 height 13
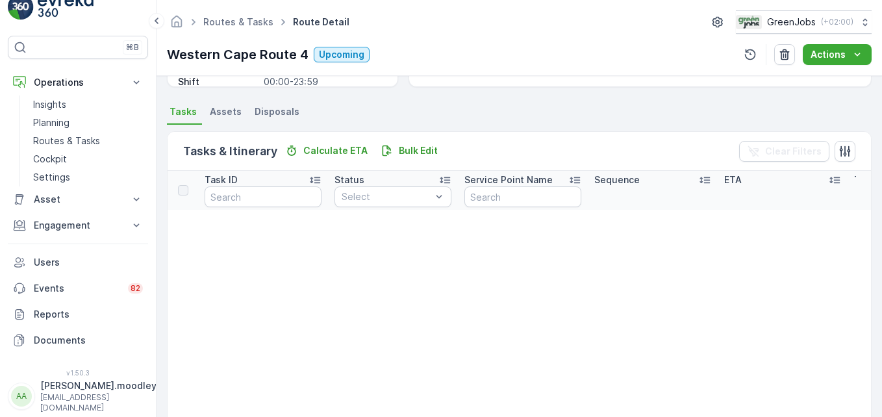
scroll to position [273, 0]
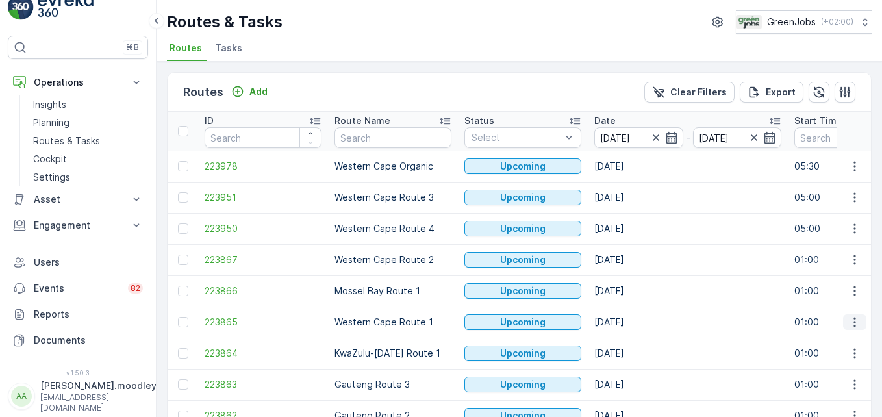
click at [631, 316] on icon "button" at bounding box center [854, 322] width 13 height 13
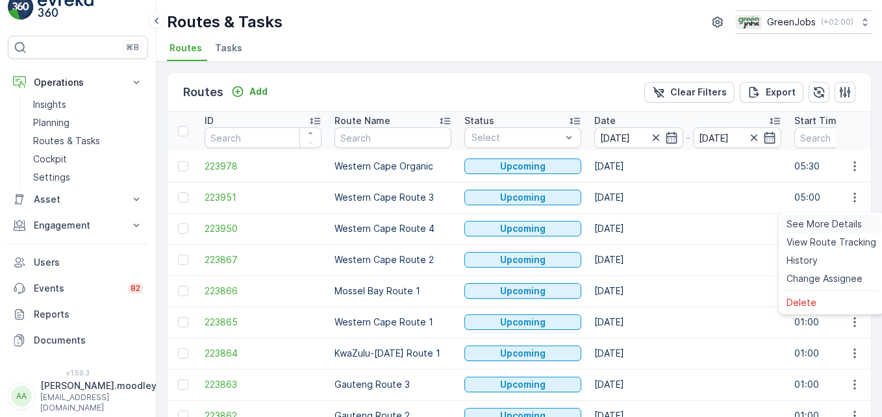
click at [631, 220] on span "See More Details" at bounding box center [823, 224] width 75 height 13
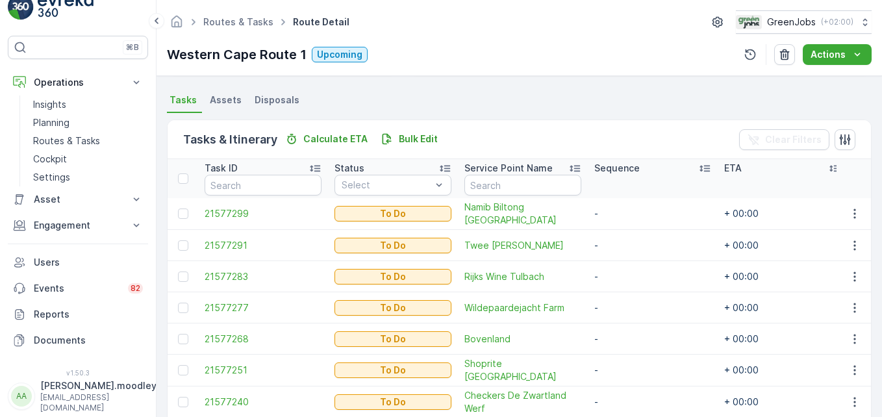
scroll to position [289, 0]
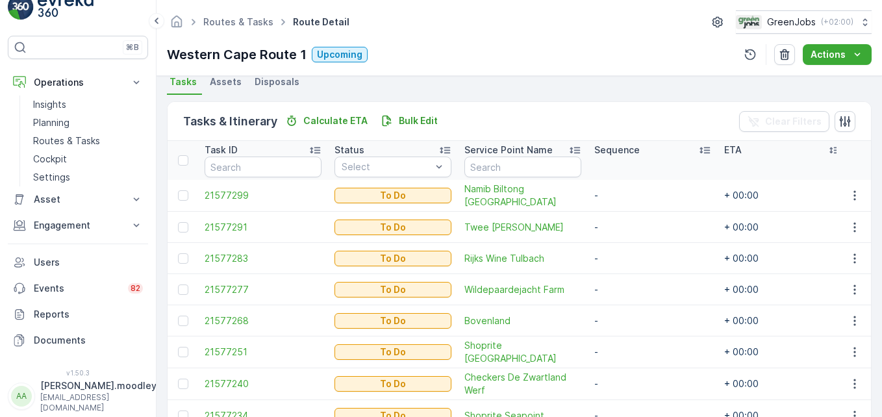
drag, startPoint x: 878, startPoint y: 309, endPoint x: 880, endPoint y: 324, distance: 15.2
click at [631, 324] on div "Details Operation Bin Collection Start Time 01:00 End Time 23:59 Start Location…" at bounding box center [518, 246] width 725 height 341
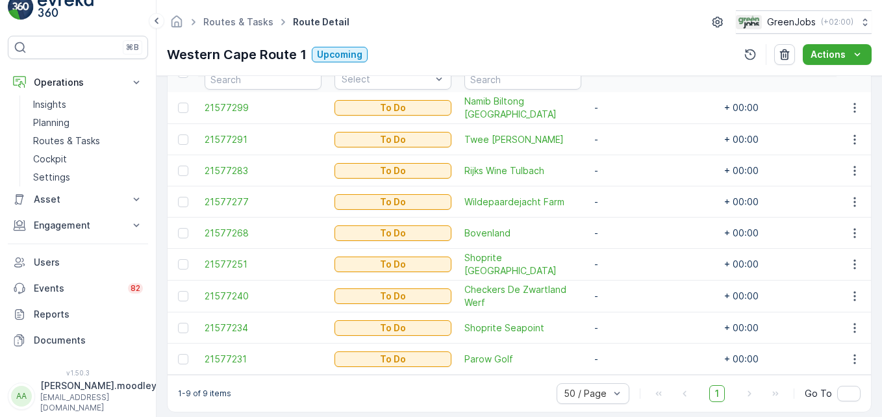
scroll to position [378, 0]
click at [631, 291] on icon "button" at bounding box center [854, 294] width 13 height 13
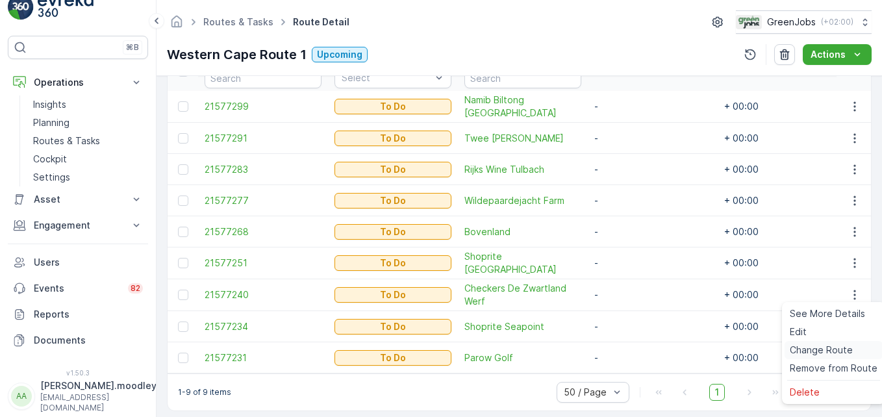
click at [631, 349] on span "Change Route" at bounding box center [821, 349] width 63 height 13
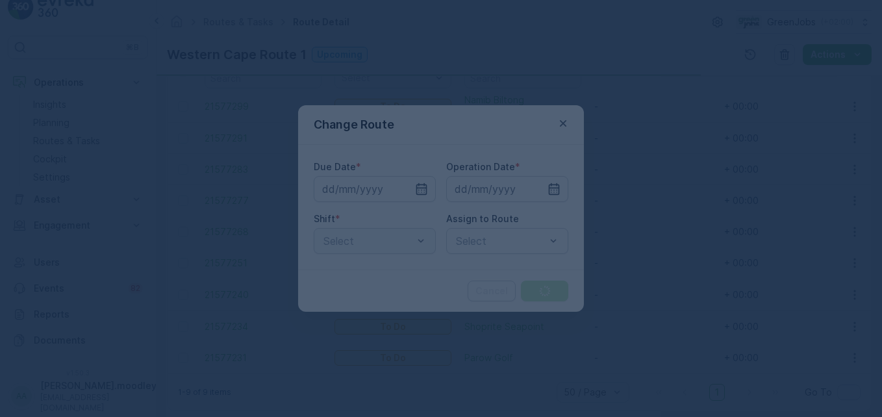
click at [631, 299] on html "⌘B Operations Insights Planning Routes & Tasks Cockpit Settings Asset Assets En…" at bounding box center [441, 208] width 882 height 417
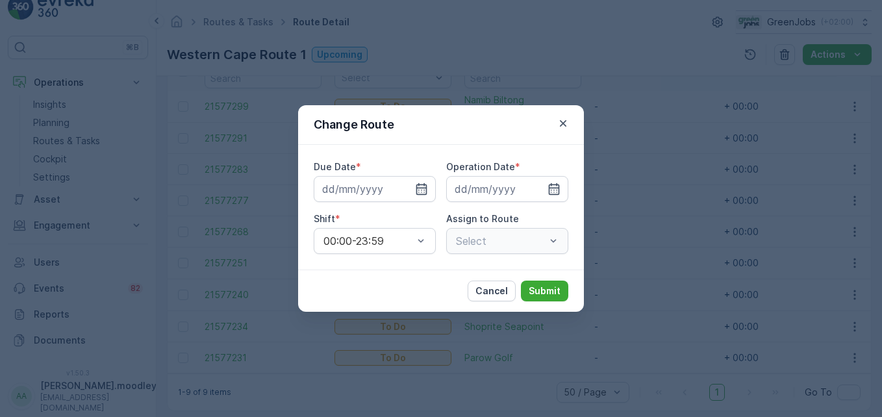
type input "[DATE]"
click at [562, 123] on icon "button" at bounding box center [563, 123] width 6 height 6
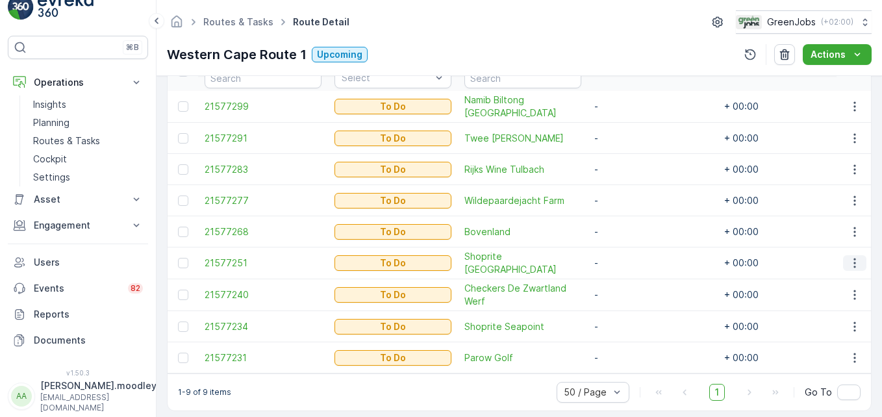
click at [631, 262] on icon "button" at bounding box center [854, 263] width 2 height 10
click at [631, 314] on span "Change Route" at bounding box center [821, 318] width 63 height 13
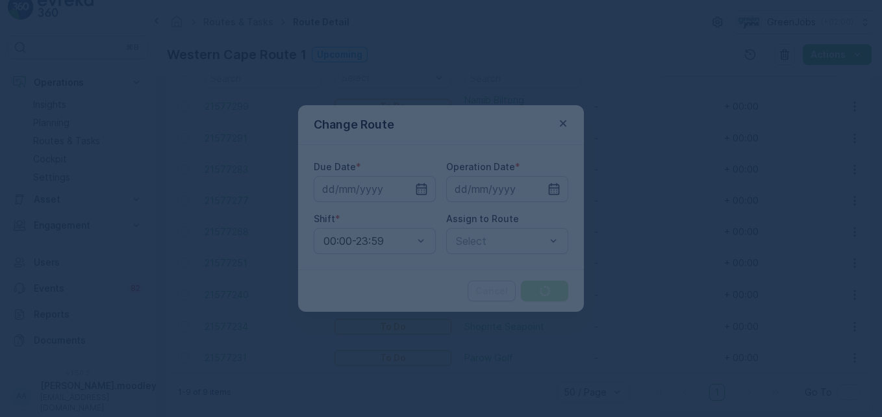
type input "[DATE]"
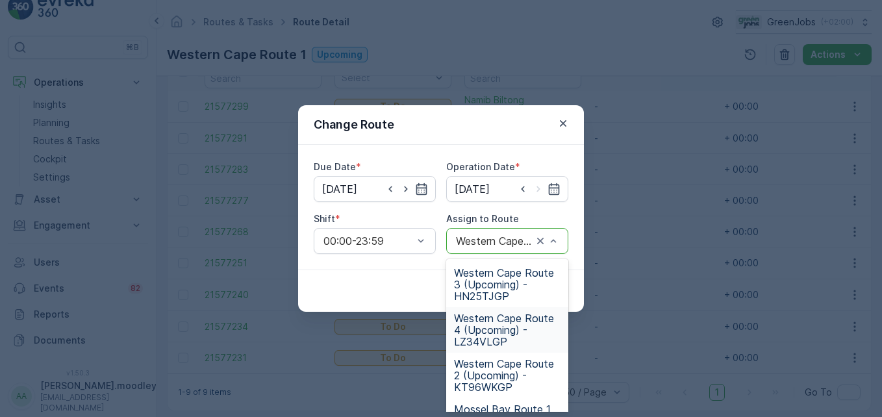
click at [481, 331] on span "Western Cape Route 4 (Upcoming) - LZ34VLGP" at bounding box center [507, 329] width 106 height 35
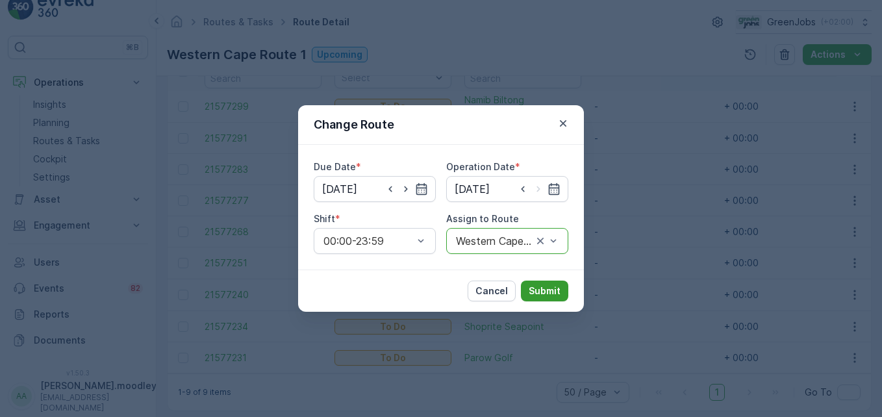
click at [555, 291] on p "Submit" at bounding box center [545, 290] width 32 height 13
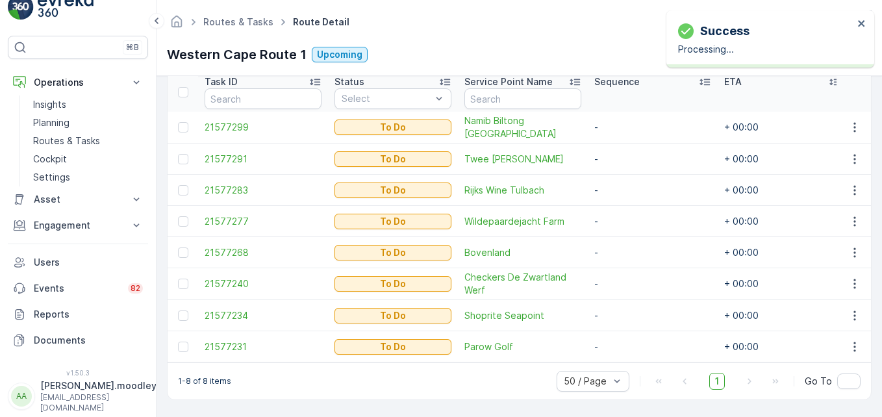
scroll to position [364, 0]
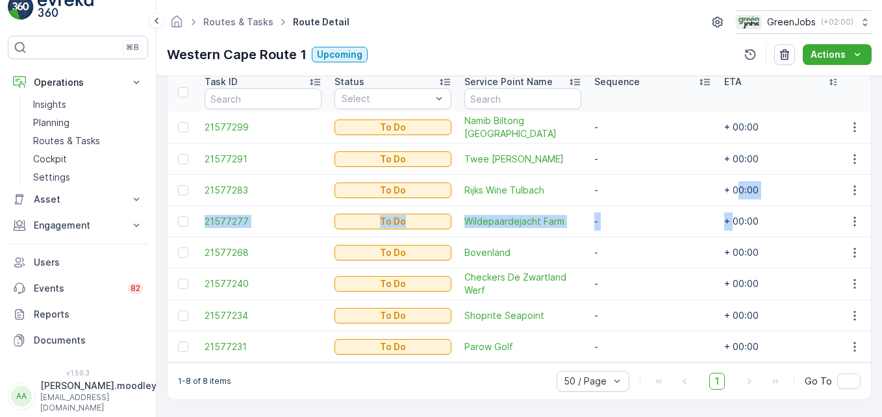
click at [631, 195] on tbody "21577299 To Do Namib Biltong Wellington - + 00:00 - 21577291 To Do Twee Jonge G…" at bounding box center [655, 237] width 975 height 251
click at [627, 237] on td "-" at bounding box center [653, 252] width 130 height 31
click at [631, 215] on icon "button" at bounding box center [854, 221] width 13 height 13
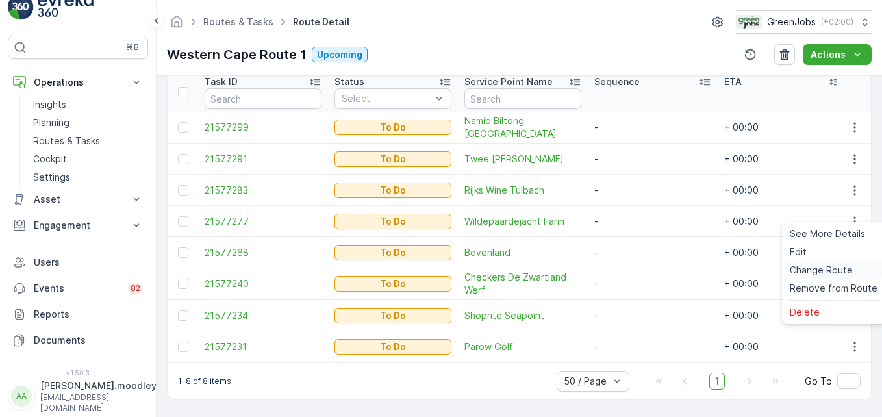
click at [631, 271] on span "Change Route" at bounding box center [821, 270] width 63 height 13
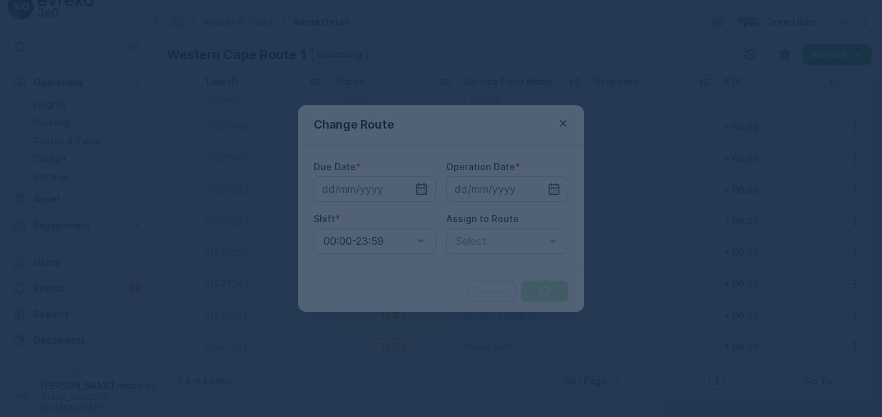
type input "[DATE]"
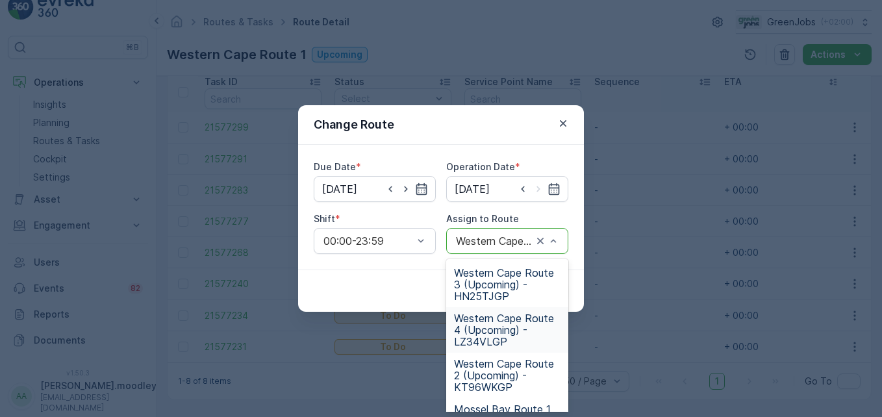
click at [488, 323] on span "Western Cape Route 4 (Upcoming) - LZ34VLGP" at bounding box center [507, 329] width 106 height 35
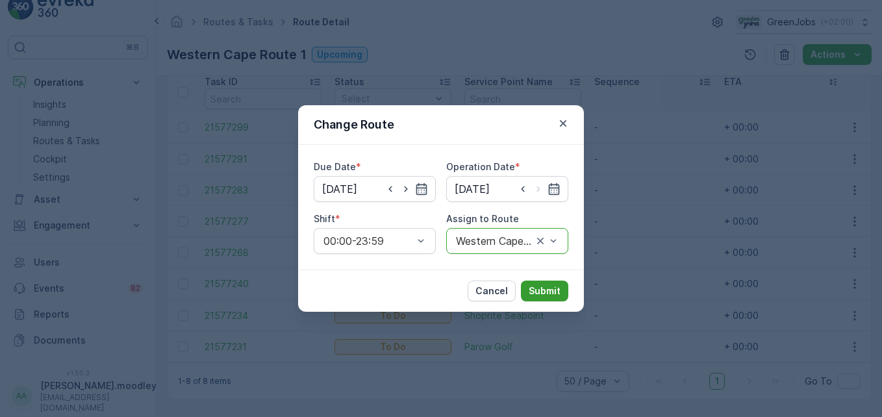
click at [538, 291] on p "Submit" at bounding box center [545, 290] width 32 height 13
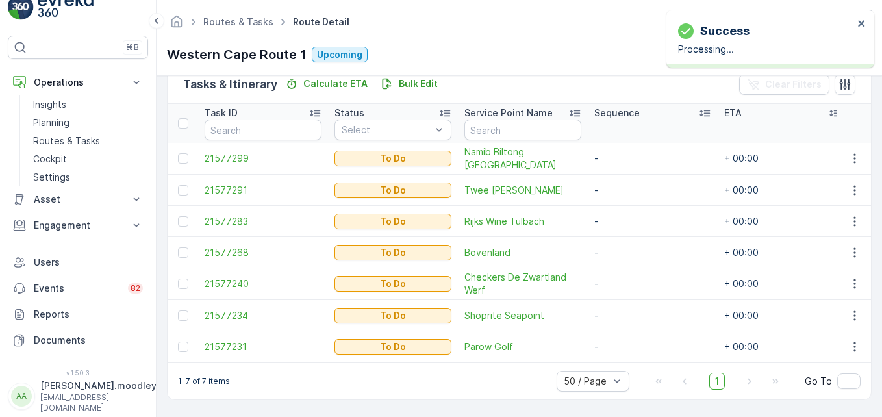
scroll to position [332, 0]
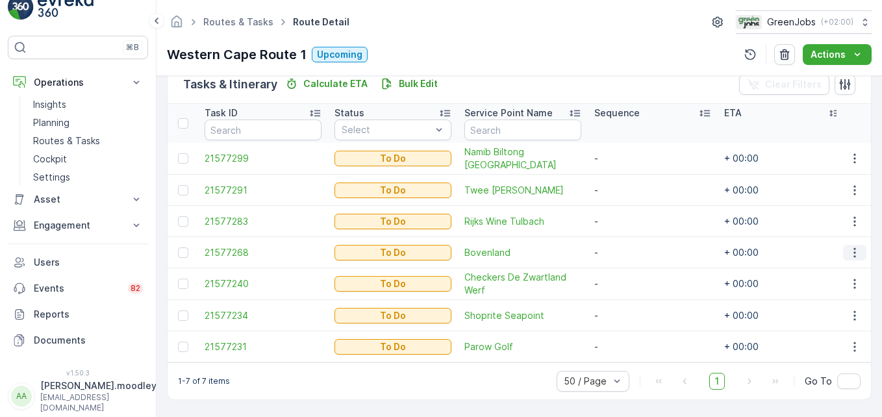
click at [631, 246] on icon "button" at bounding box center [854, 252] width 13 height 13
click at [631, 303] on span "Change Route" at bounding box center [821, 301] width 63 height 13
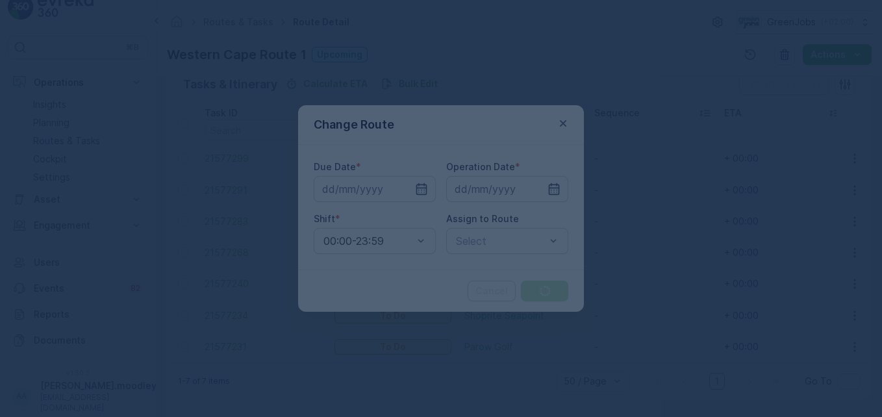
type input "[DATE]"
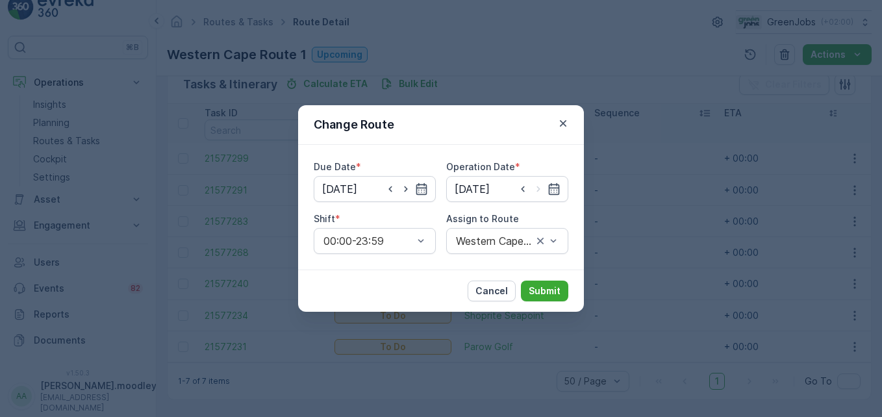
click at [590, 247] on div "Change Route Due Date * 18.09.2025 Operation Date * 18.09.2025 Shift * 00:00-23…" at bounding box center [441, 208] width 882 height 417
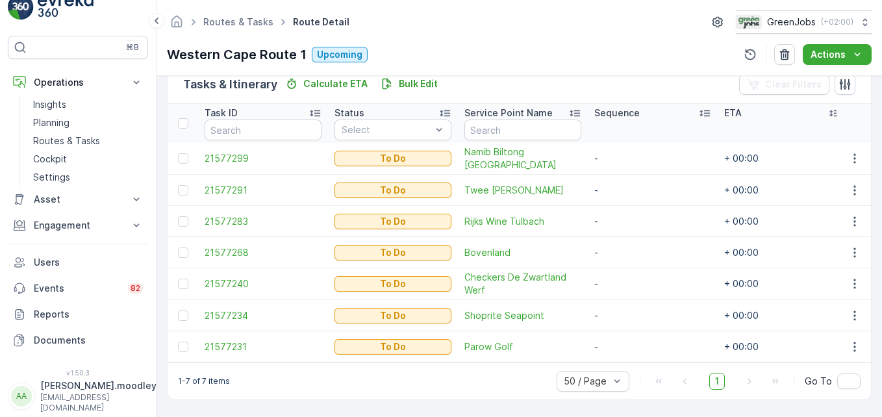
click at [631, 258] on td "+ 00:00" at bounding box center [783, 252] width 130 height 31
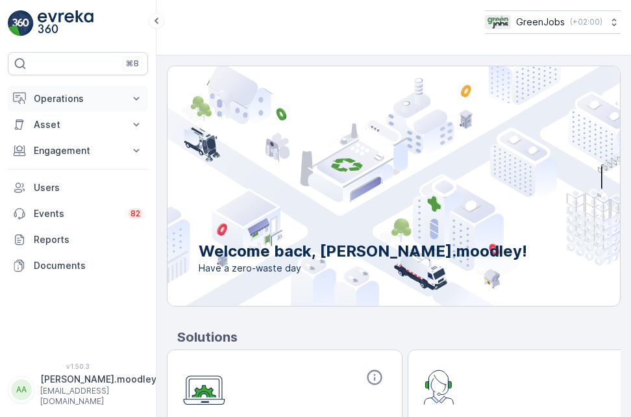
drag, startPoint x: 137, startPoint y: 99, endPoint x: 131, endPoint y: 108, distance: 10.8
click at [131, 108] on button "Operations" at bounding box center [78, 99] width 140 height 26
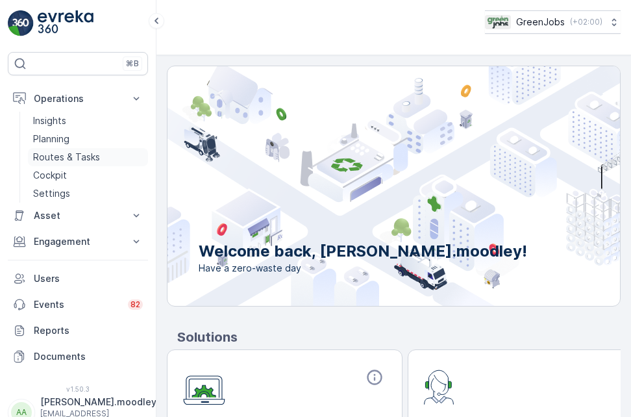
click at [80, 156] on p "Routes & Tasks" at bounding box center [66, 157] width 67 height 13
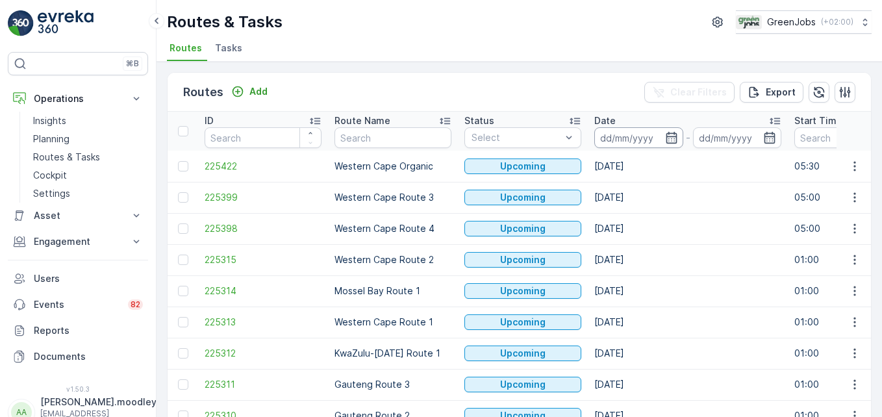
click at [606, 136] on input at bounding box center [638, 137] width 89 height 21
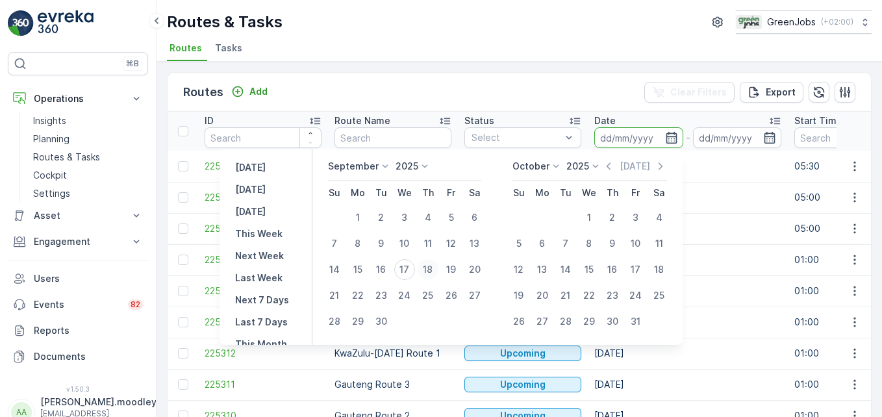
click at [427, 266] on div "18" at bounding box center [428, 269] width 21 height 21
type input "[DATE]"
click at [427, 266] on div "18" at bounding box center [428, 269] width 21 height 21
type input "[DATE]"
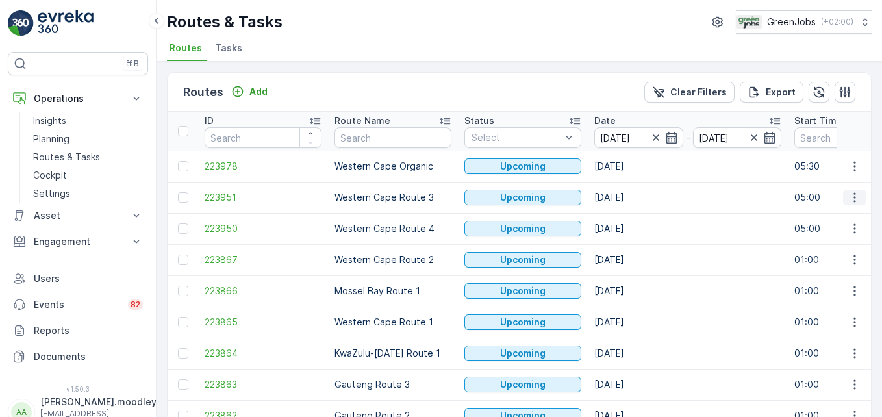
click at [631, 193] on icon "button" at bounding box center [854, 197] width 13 height 13
click at [631, 214] on span "See More Details" at bounding box center [823, 216] width 75 height 13
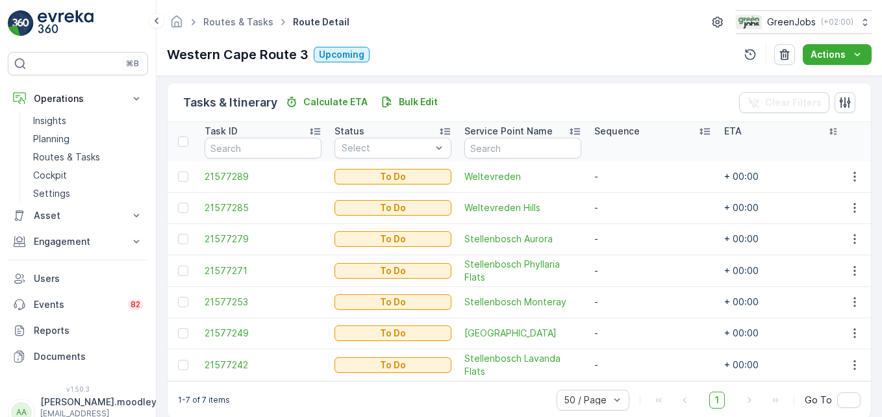
scroll to position [312, 0]
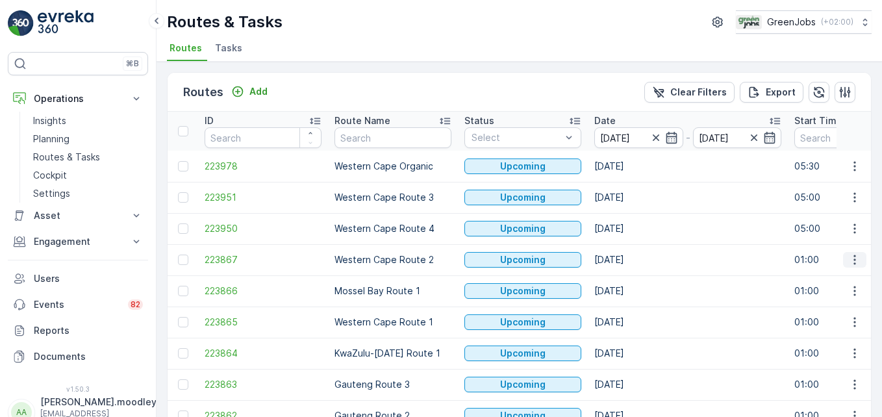
click at [631, 260] on button "button" at bounding box center [854, 260] width 23 height 16
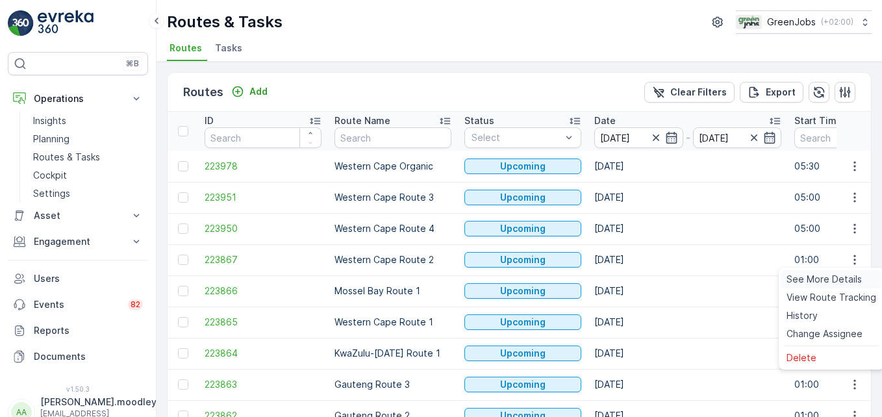
click at [631, 276] on span "See More Details" at bounding box center [823, 279] width 75 height 13
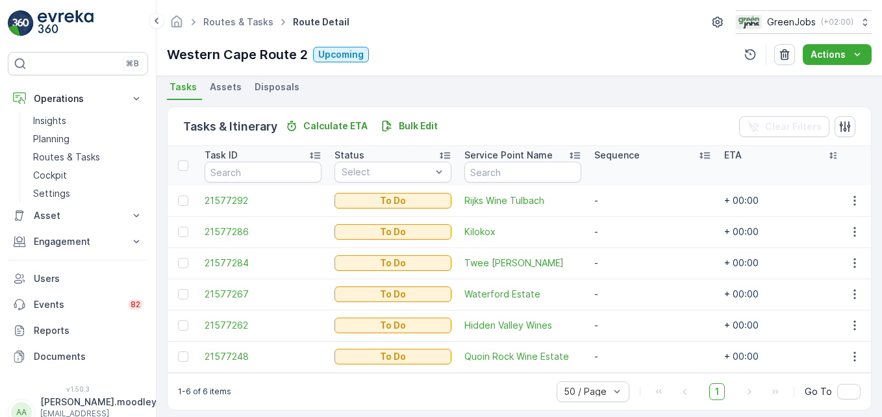
scroll to position [288, 0]
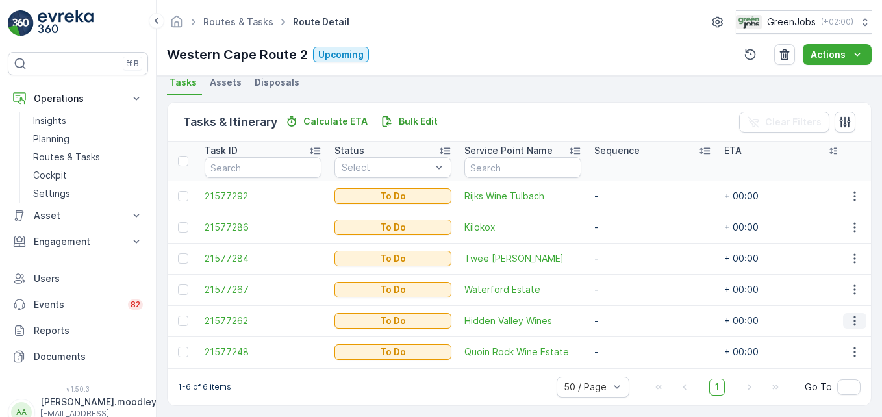
click at [631, 320] on icon "button" at bounding box center [854, 320] width 13 height 13
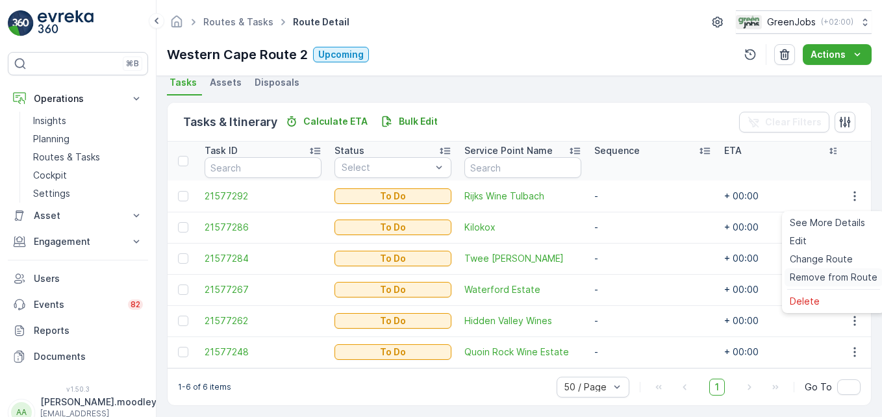
click at [631, 275] on span "Remove from Route" at bounding box center [834, 277] width 88 height 13
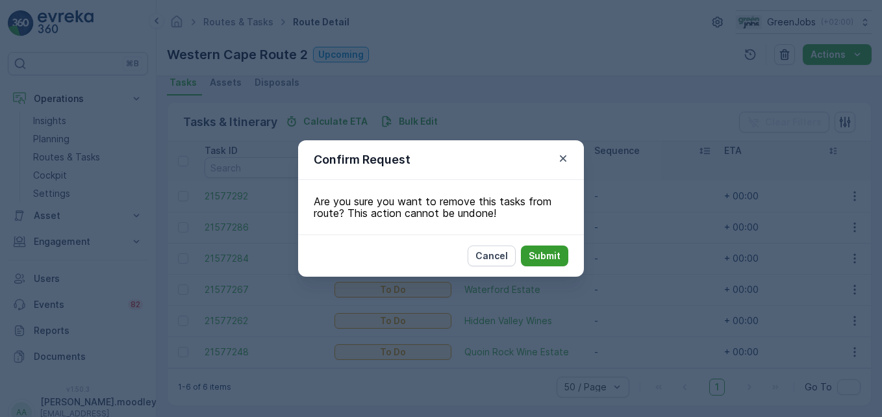
click at [547, 253] on p "Submit" at bounding box center [545, 255] width 32 height 13
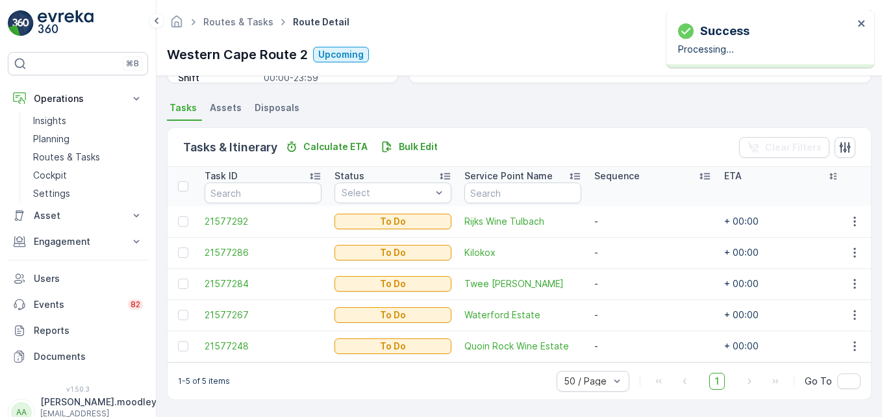
scroll to position [269, 0]
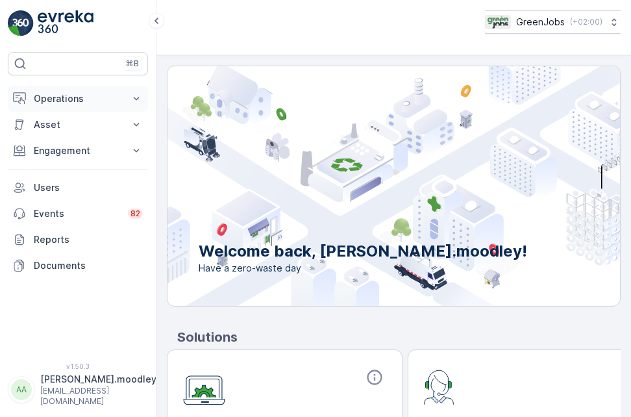
click at [136, 99] on icon at bounding box center [137, 98] width 6 height 3
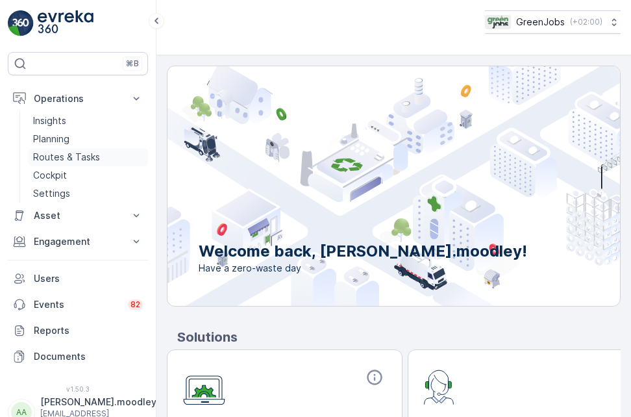
click at [45, 153] on p "Routes & Tasks" at bounding box center [66, 157] width 67 height 13
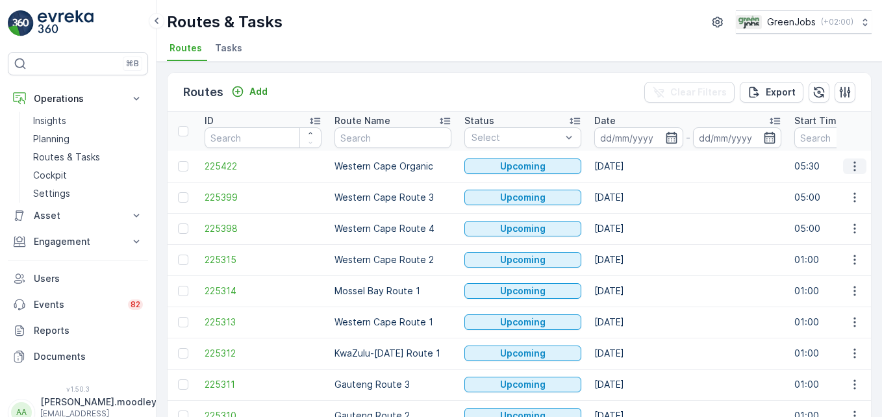
click at [631, 162] on icon "button" at bounding box center [854, 166] width 13 height 13
click at [631, 218] on td "[DATE]" at bounding box center [688, 228] width 200 height 31
click at [631, 193] on icon "button" at bounding box center [854, 198] width 2 height 10
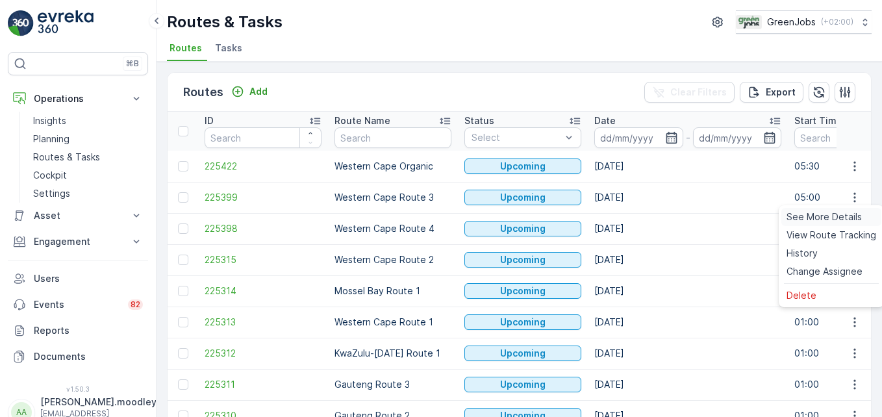
click at [631, 212] on span "See More Details" at bounding box center [823, 216] width 75 height 13
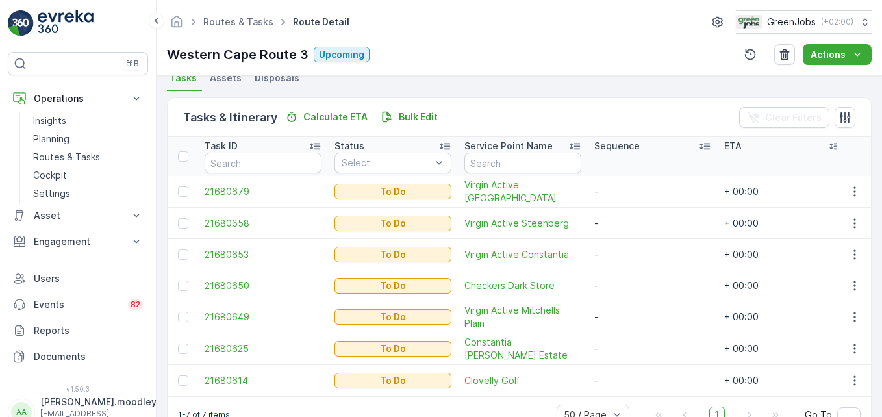
scroll to position [294, 0]
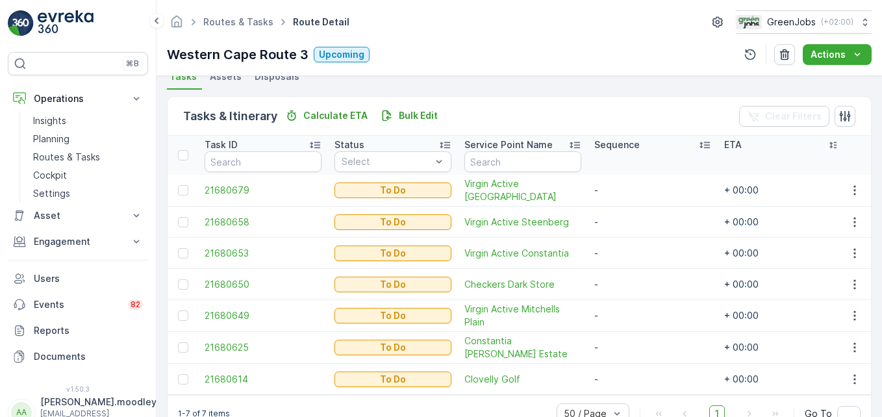
click at [257, 212] on td "21680658" at bounding box center [263, 221] width 130 height 31
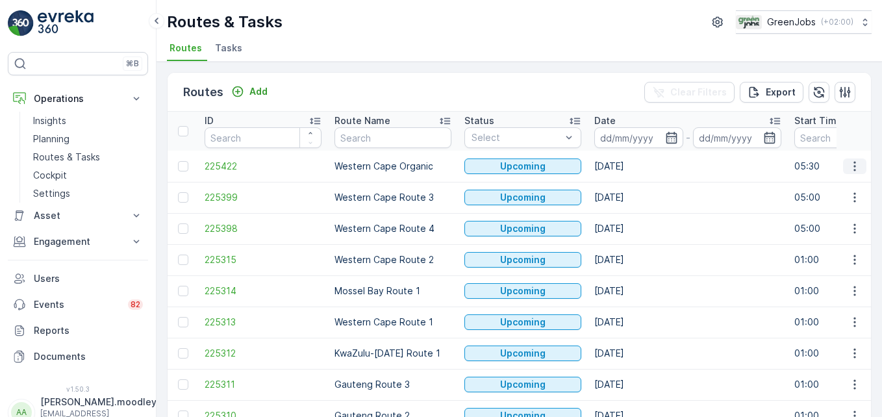
click at [631, 165] on icon "button" at bounding box center [854, 166] width 13 height 13
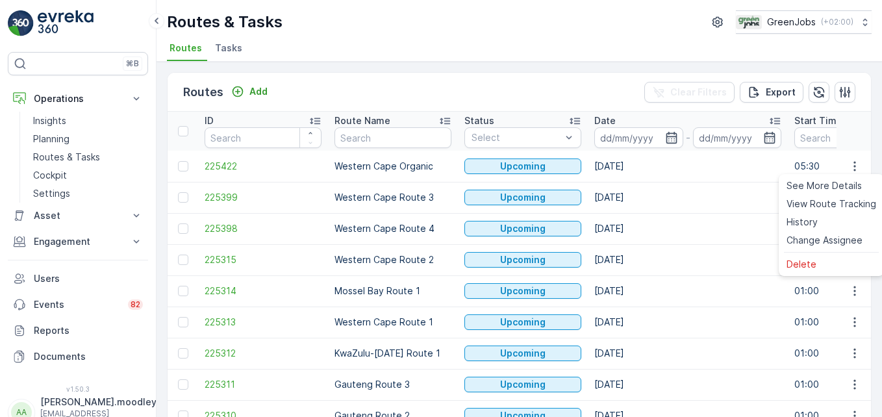
click at [631, 210] on td "[DATE]" at bounding box center [688, 197] width 200 height 31
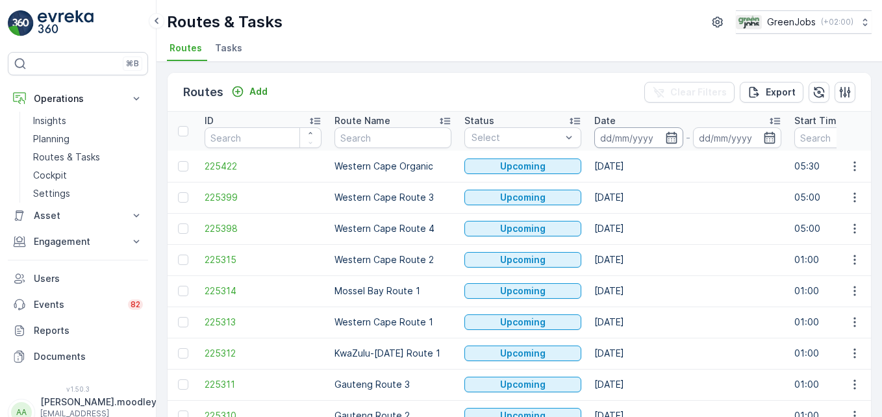
click at [617, 134] on input at bounding box center [638, 137] width 89 height 21
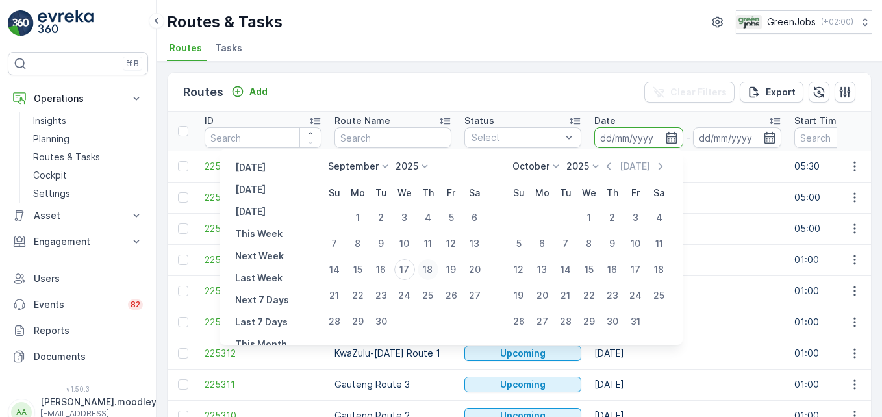
click at [432, 266] on div "18" at bounding box center [428, 269] width 21 height 21
type input "[DATE]"
click at [432, 266] on div "18" at bounding box center [428, 269] width 21 height 21
type input "[DATE]"
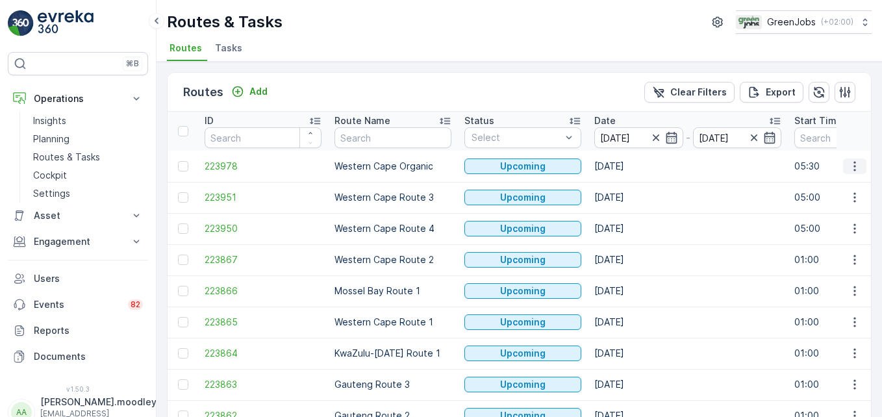
click at [631, 166] on icon "button" at bounding box center [854, 166] width 2 height 10
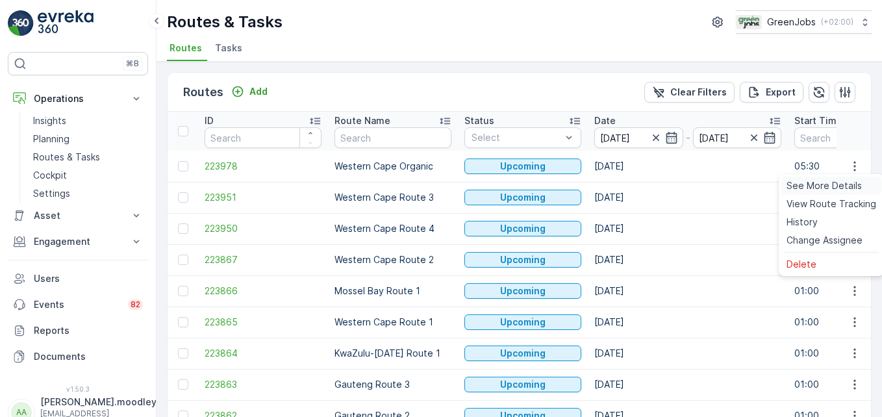
click at [631, 183] on span "See More Details" at bounding box center [823, 185] width 75 height 13
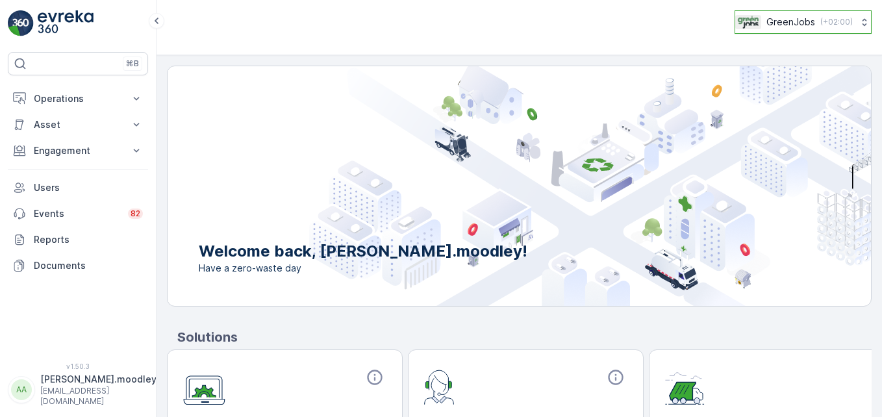
click at [631, 31] on button "GreenJobs ( +02:00 )" at bounding box center [802, 21] width 137 height 23
click at [135, 97] on icon at bounding box center [136, 98] width 13 height 13
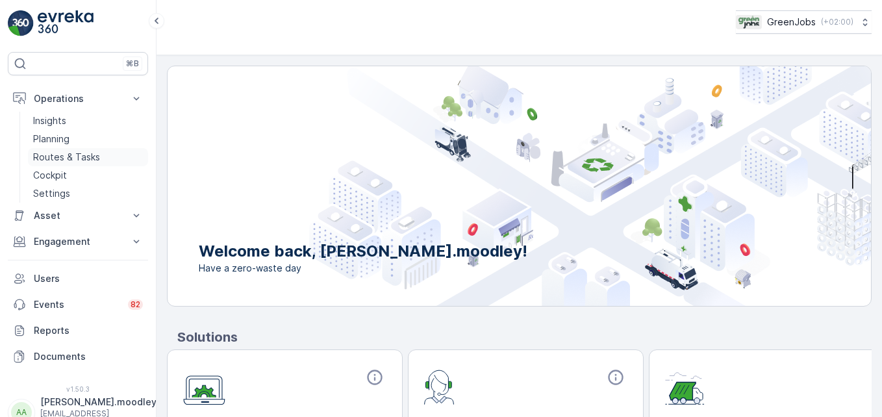
click at [79, 153] on p "Routes & Tasks" at bounding box center [66, 157] width 67 height 13
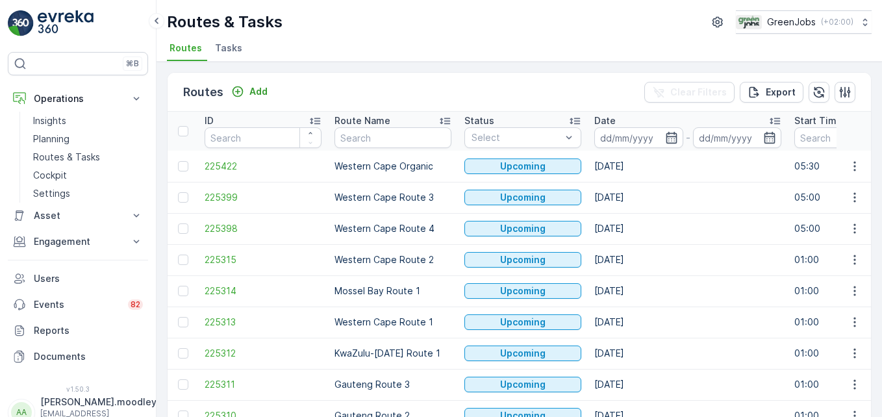
click at [601, 163] on td "23.09.2025" at bounding box center [688, 166] width 200 height 31
click at [627, 133] on input at bounding box center [638, 137] width 89 height 21
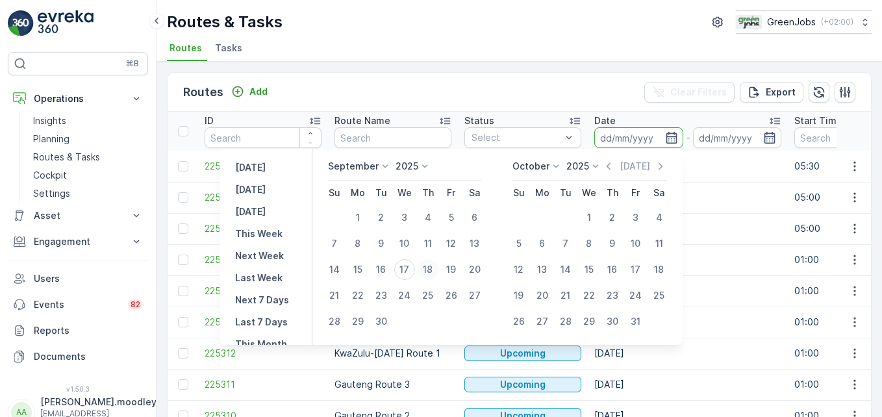
click at [429, 269] on div "18" at bounding box center [428, 269] width 21 height 21
type input "[DATE]"
click at [429, 269] on div "18" at bounding box center [428, 269] width 21 height 21
type input "[DATE]"
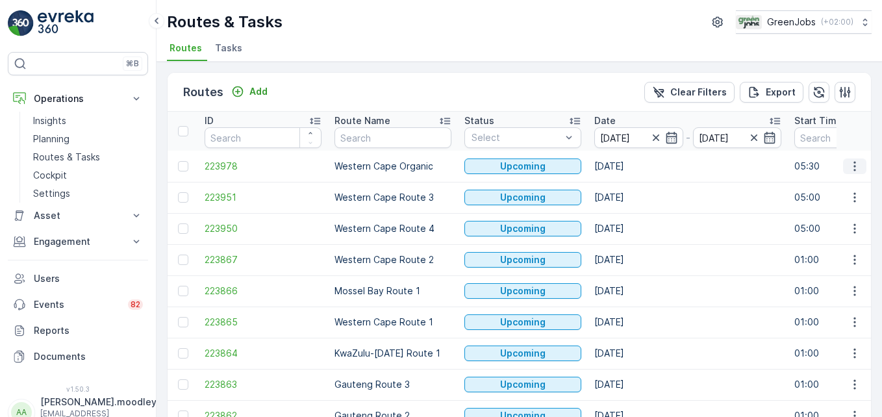
click at [631, 161] on icon "button" at bounding box center [854, 166] width 13 height 13
click at [631, 162] on icon "button" at bounding box center [854, 166] width 2 height 10
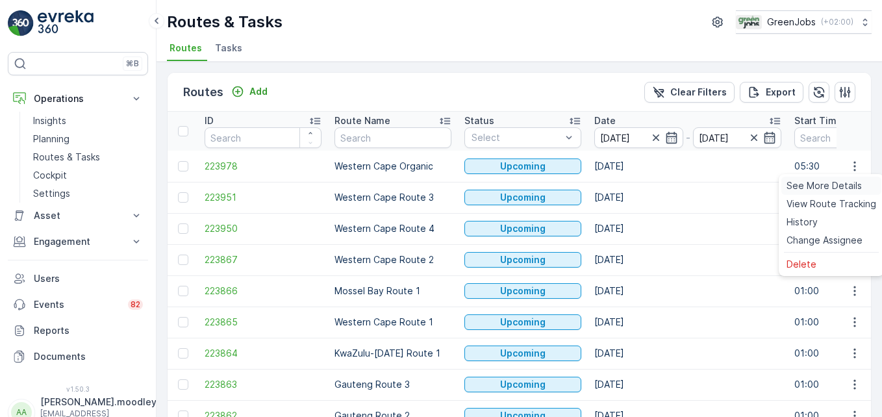
click at [631, 188] on span "See More Details" at bounding box center [823, 185] width 75 height 13
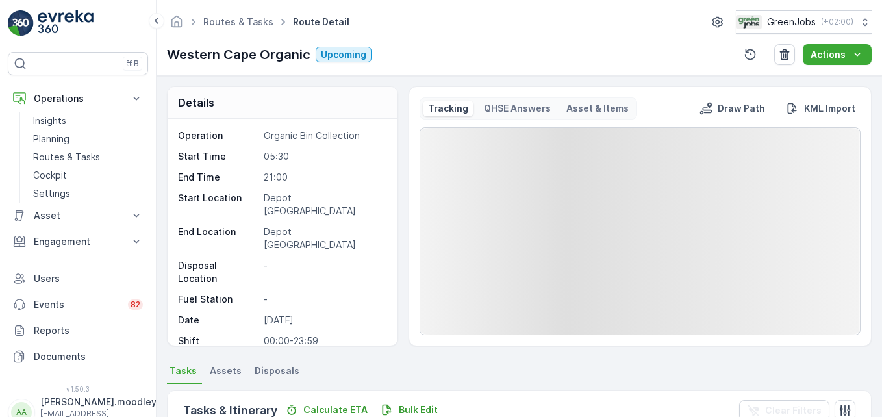
click at [631, 188] on rect at bounding box center [640, 231] width 440 height 206
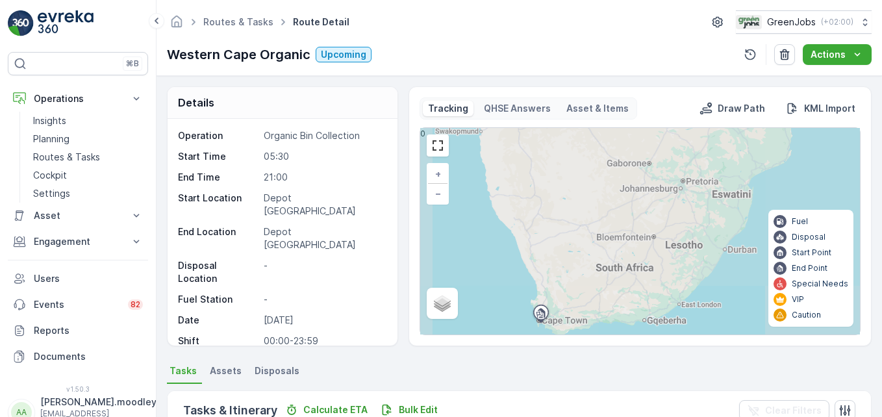
drag, startPoint x: 845, startPoint y: 188, endPoint x: 836, endPoint y: 226, distance: 38.6
click at [631, 226] on div "+ − Satellite Roadmap Terrain Hybrid Leaflet Fuel Disposal Start Point End Poin…" at bounding box center [640, 231] width 440 height 206
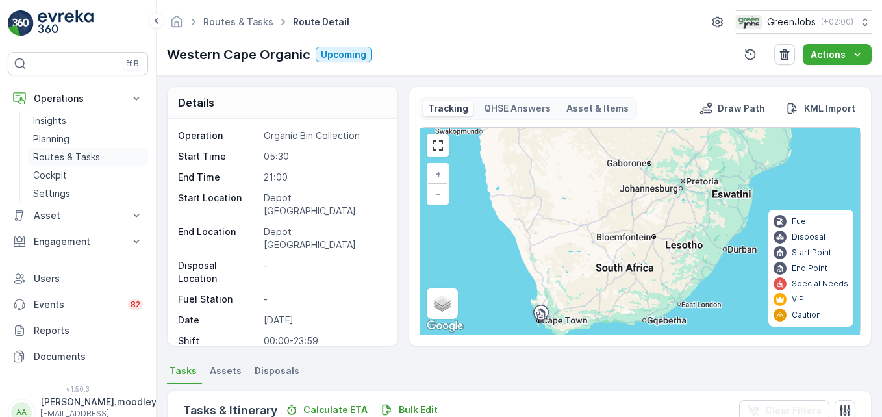
click at [47, 158] on p "Routes & Tasks" at bounding box center [66, 157] width 67 height 13
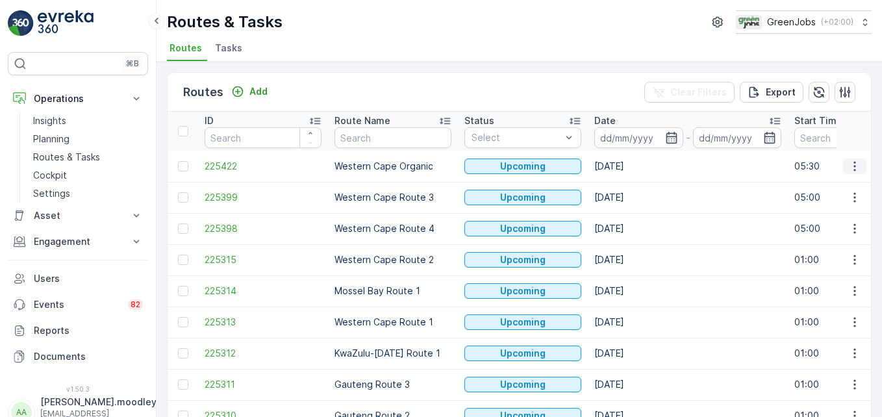
click at [631, 160] on icon "button" at bounding box center [854, 166] width 13 height 13
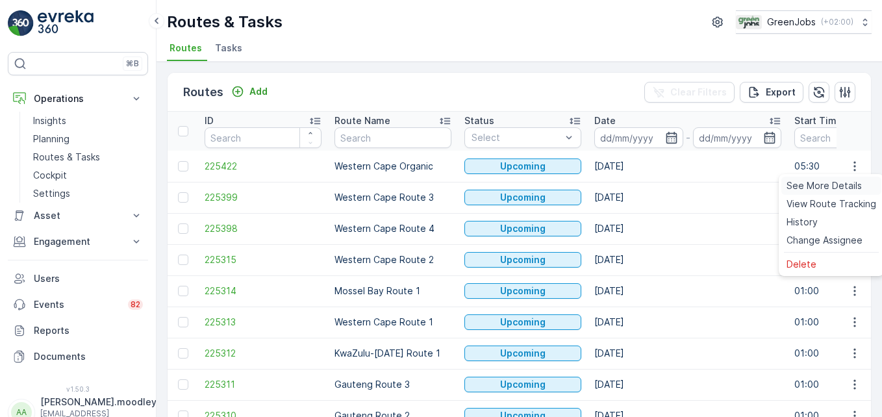
click at [631, 184] on span "See More Details" at bounding box center [823, 185] width 75 height 13
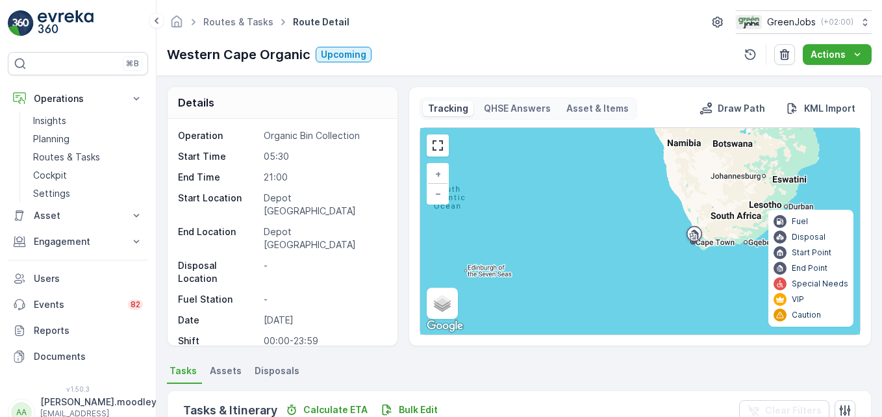
click at [631, 184] on div "+ − Satellite Roadmap Terrain Hybrid Leaflet Keyboard shortcuts Map Data Map da…" at bounding box center [640, 231] width 440 height 206
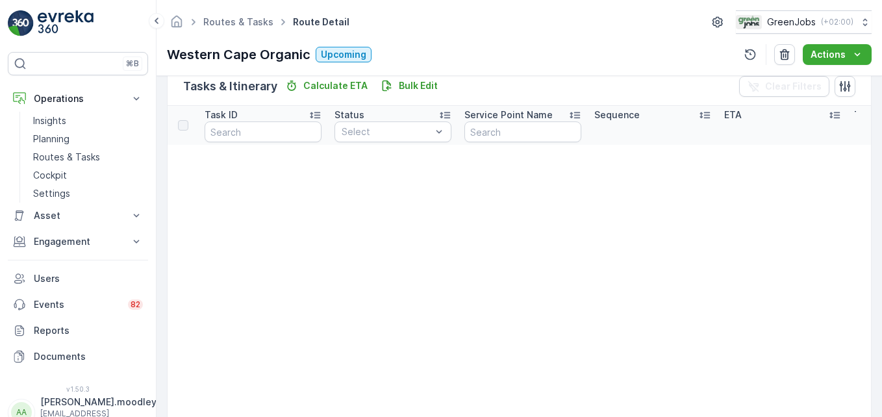
scroll to position [327, 0]
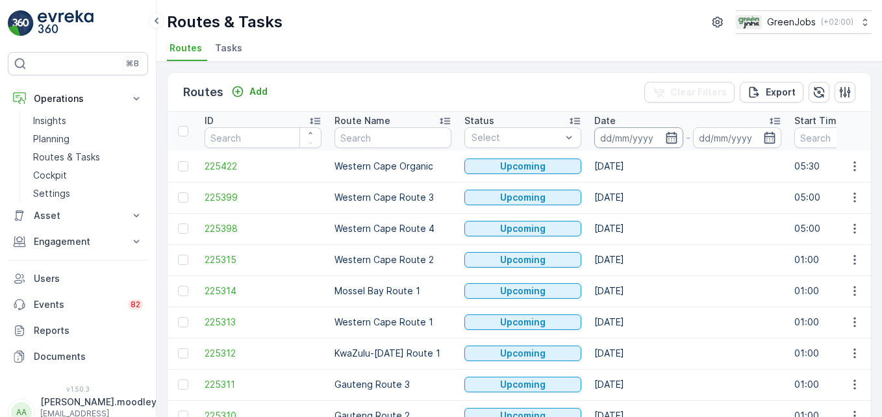
click at [614, 141] on input at bounding box center [638, 137] width 89 height 21
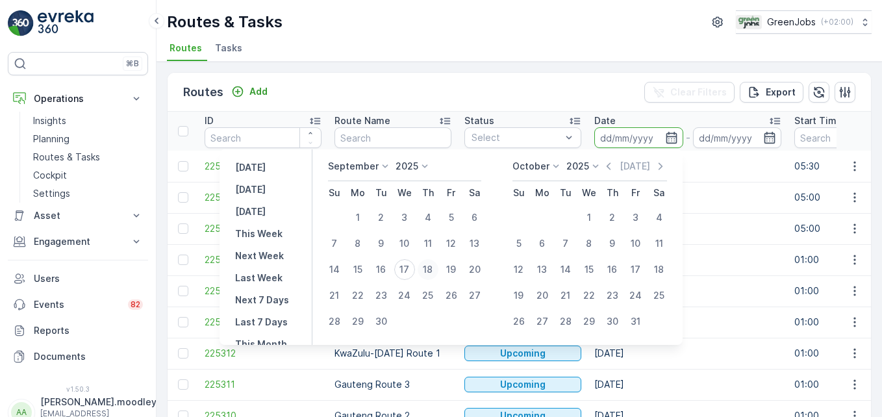
click at [431, 271] on div "18" at bounding box center [428, 269] width 21 height 21
type input "[DATE]"
click at [431, 271] on div "18" at bounding box center [428, 269] width 21 height 21
type input "[DATE]"
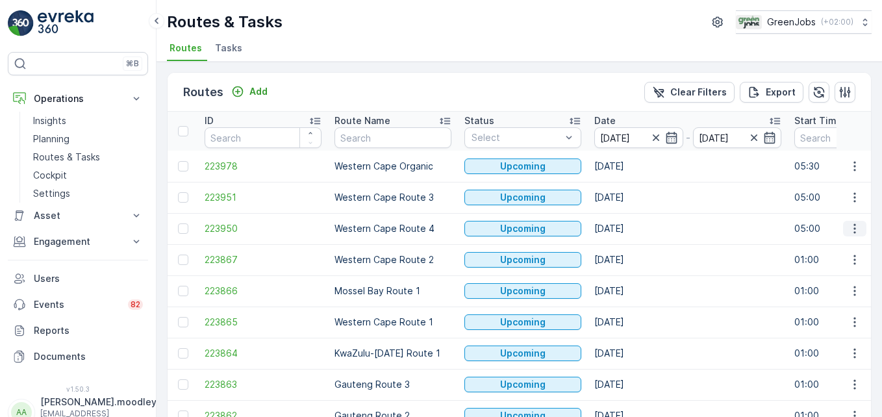
click at [631, 231] on icon "button" at bounding box center [854, 228] width 13 height 13
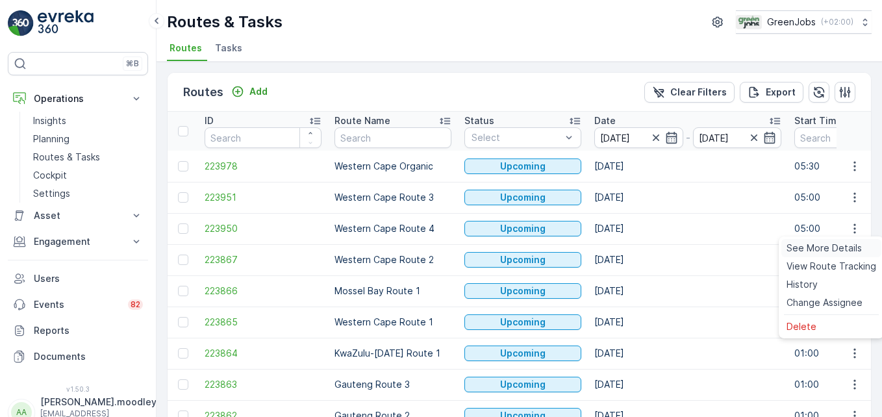
click at [631, 245] on span "See More Details" at bounding box center [823, 248] width 75 height 13
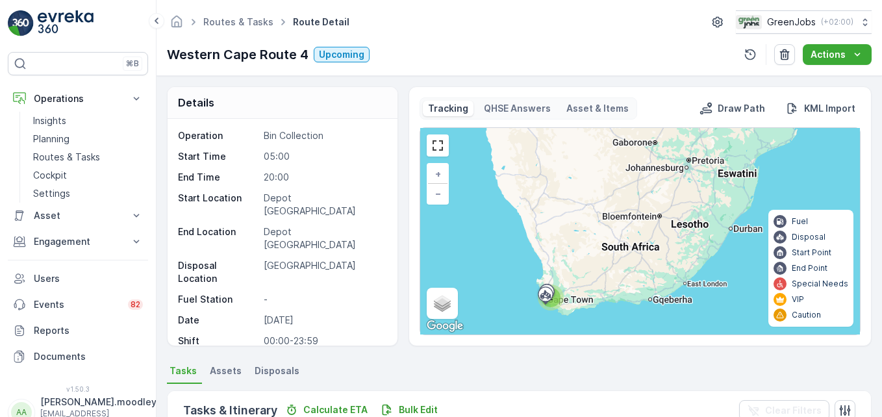
click at [631, 281] on div "2 + − Satellite Roadmap Terrain Hybrid Leaflet Keyboard shortcuts Map Data Map …" at bounding box center [640, 231] width 440 height 206
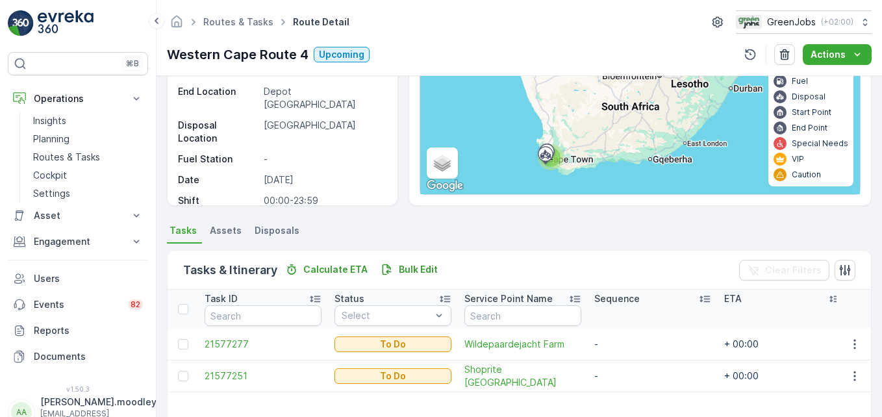
scroll to position [143, 0]
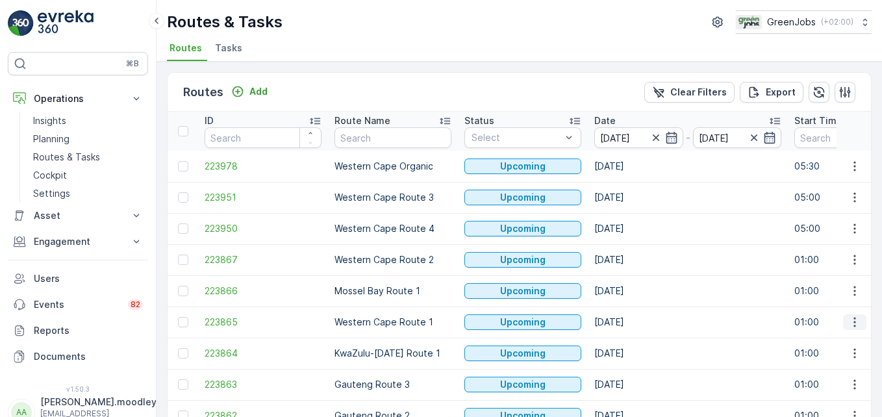
click at [631, 326] on icon "button" at bounding box center [854, 322] width 13 height 13
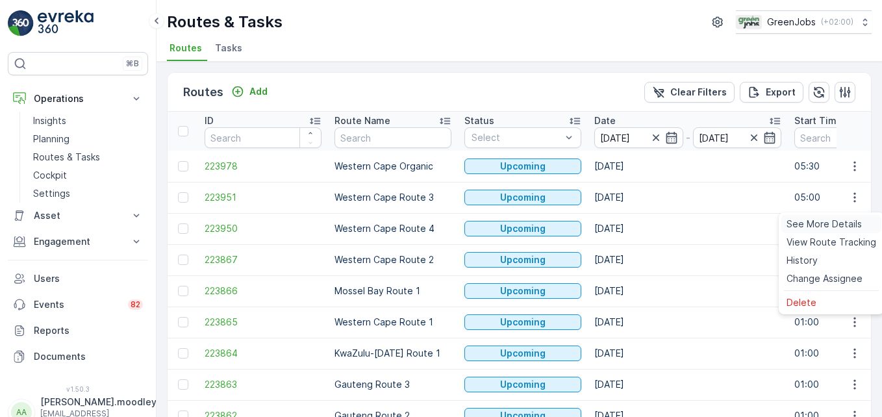
click at [631, 223] on span "See More Details" at bounding box center [823, 224] width 75 height 13
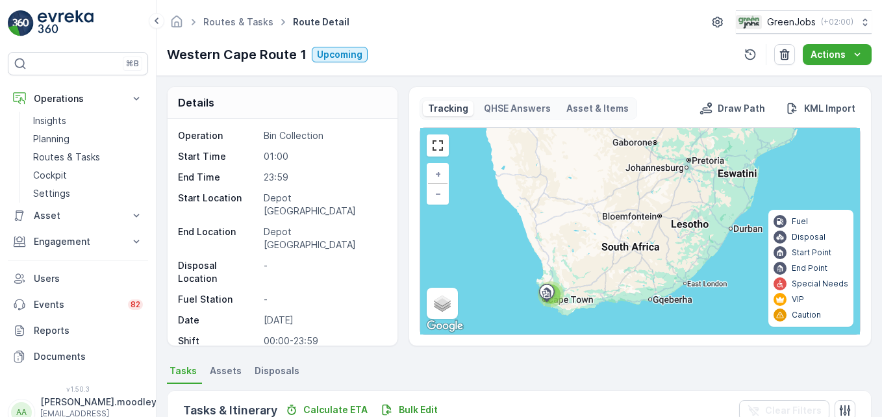
click at [631, 229] on div "Fuel Disposal Start Point End Point Special Needs VIP Caution" at bounding box center [810, 268] width 75 height 106
click at [631, 255] on p "Start Point" at bounding box center [812, 252] width 40 height 10
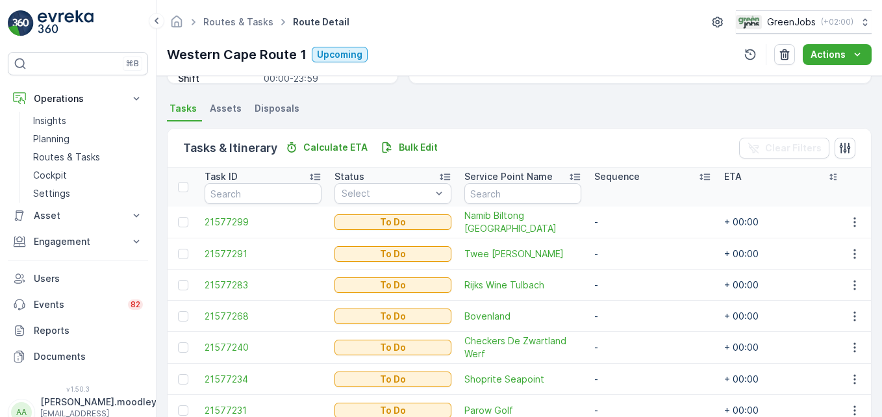
scroll to position [266, 0]
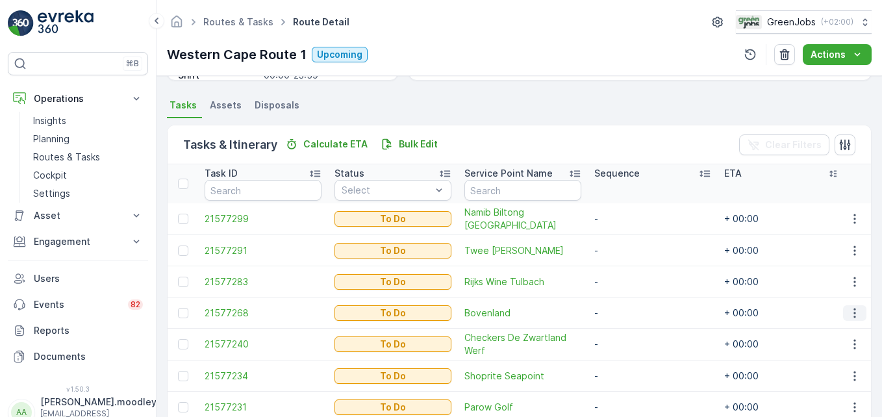
click at [631, 308] on icon "button" at bounding box center [854, 312] width 13 height 13
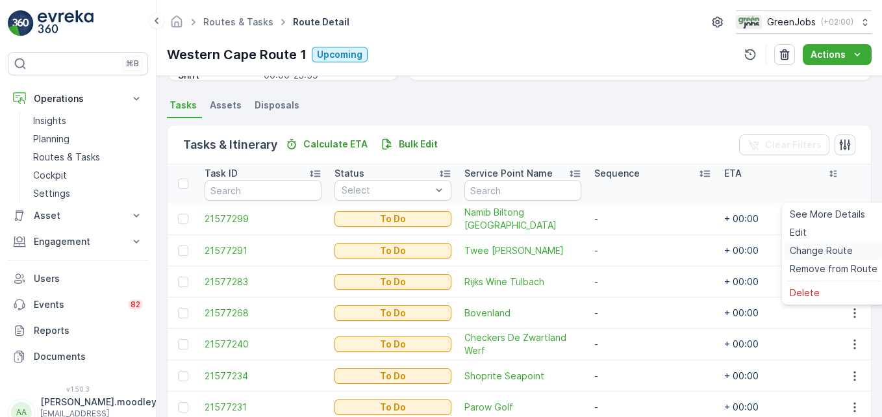
click at [631, 249] on span "Change Route" at bounding box center [821, 250] width 63 height 13
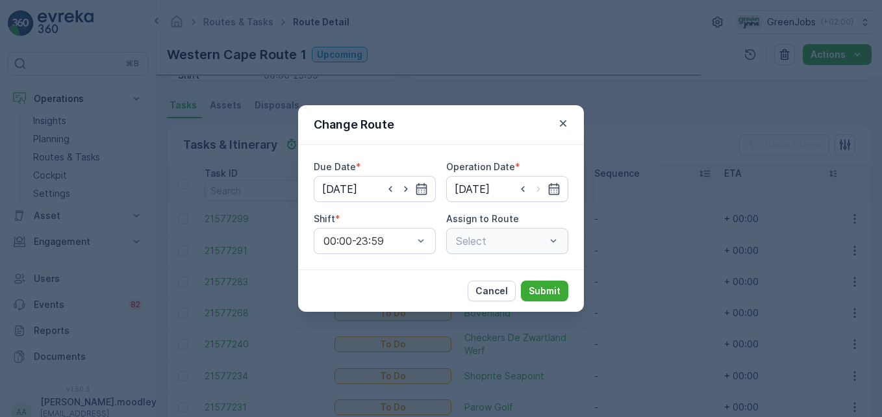
type input "[DATE]"
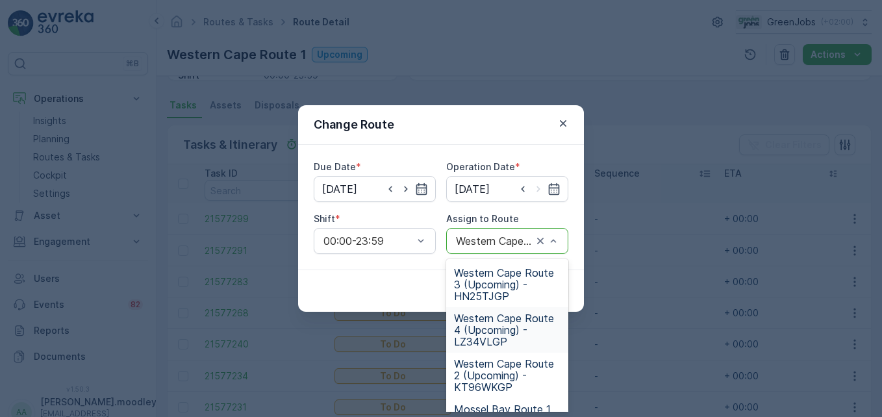
click at [489, 325] on span "Western Cape Route 4 (Upcoming) - LZ34VLGP" at bounding box center [507, 329] width 106 height 35
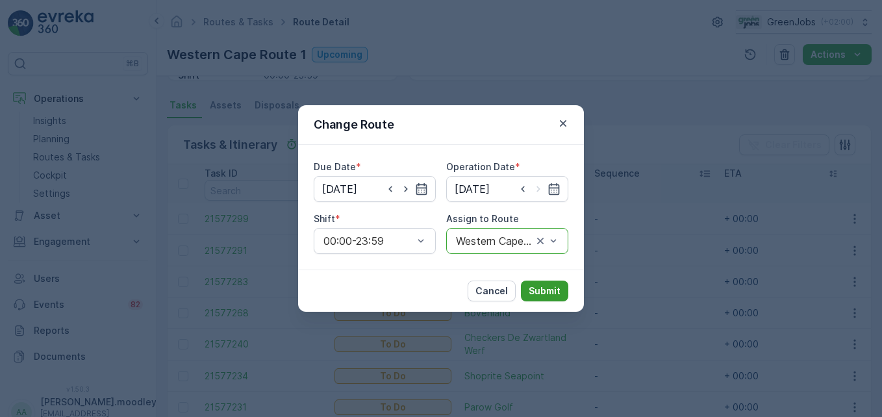
click at [537, 284] on p "Submit" at bounding box center [545, 290] width 32 height 13
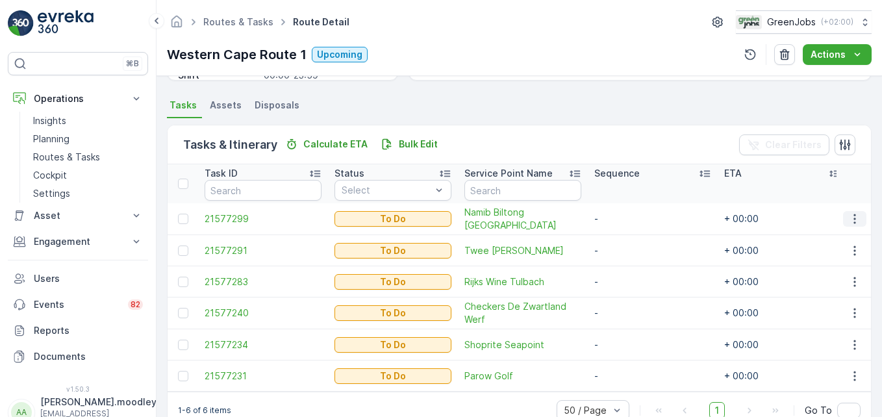
click at [631, 218] on icon "button" at bounding box center [854, 218] width 13 height 13
click at [631, 275] on span "Change Route" at bounding box center [821, 274] width 63 height 13
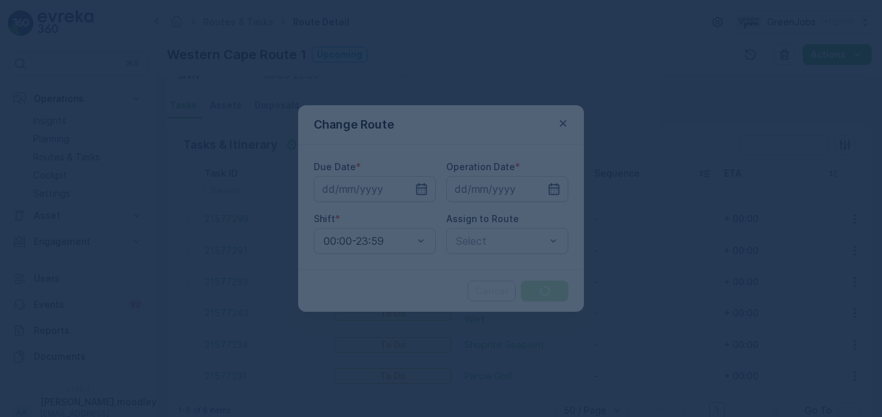
type input "[DATE]"
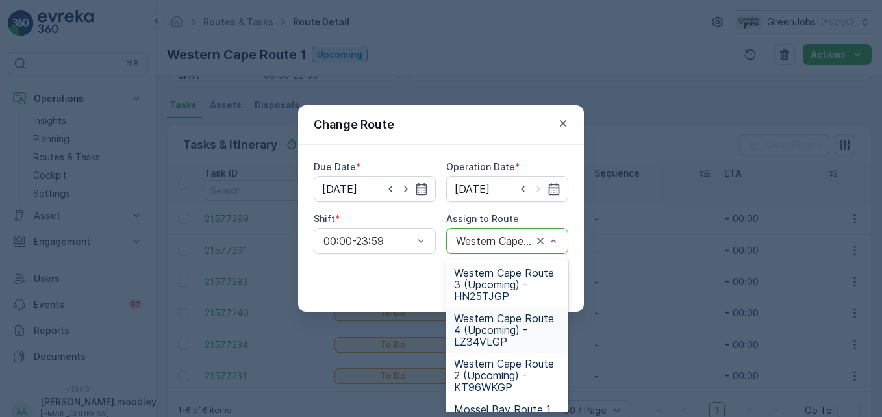
click at [493, 323] on span "Western Cape Route 4 (Upcoming) - LZ34VLGP" at bounding box center [507, 329] width 106 height 35
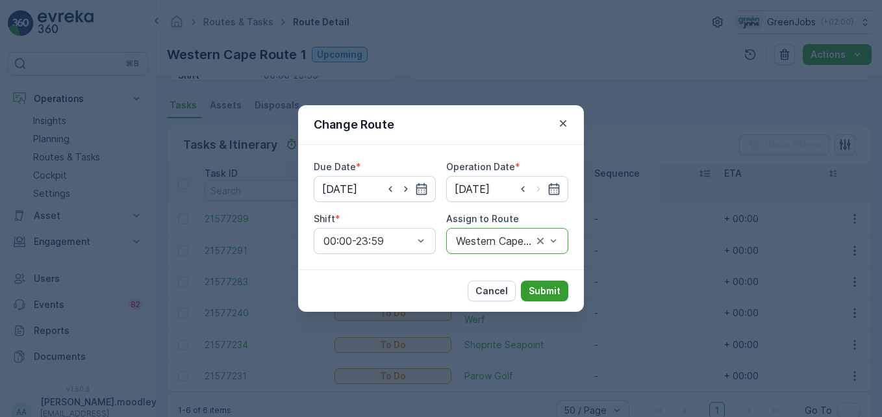
click at [540, 291] on p "Submit" at bounding box center [545, 290] width 32 height 13
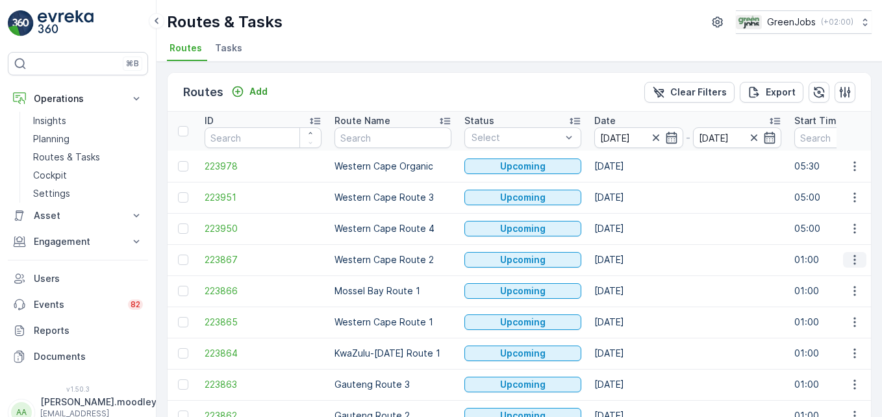
click at [631, 256] on icon "button" at bounding box center [854, 259] width 13 height 13
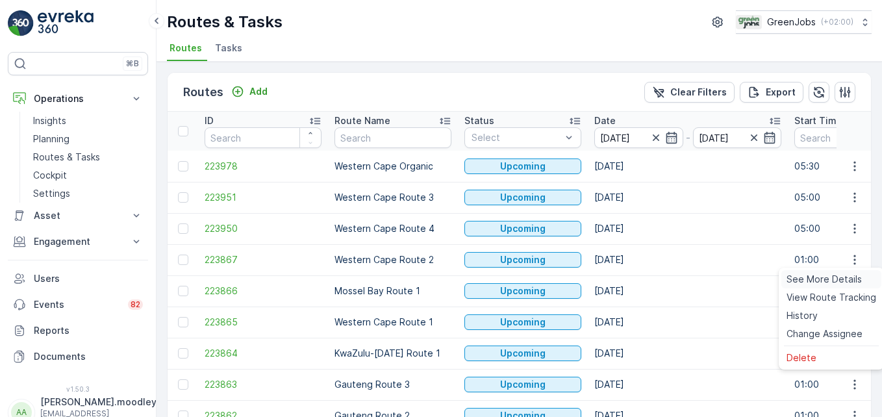
click at [631, 278] on span "See More Details" at bounding box center [823, 279] width 75 height 13
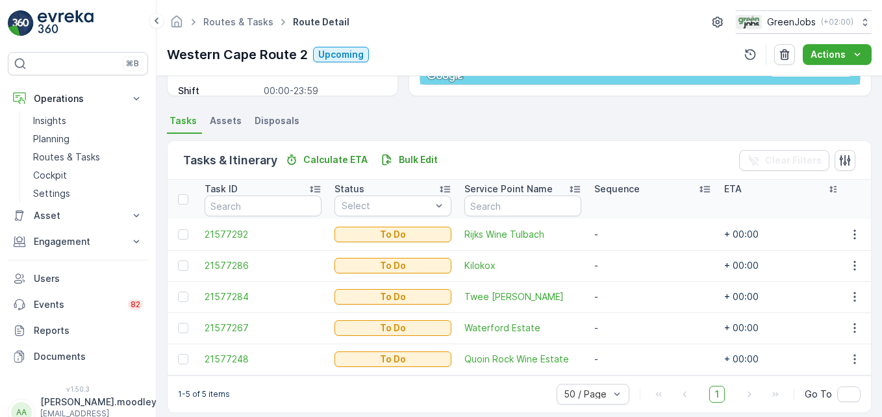
scroll to position [253, 0]
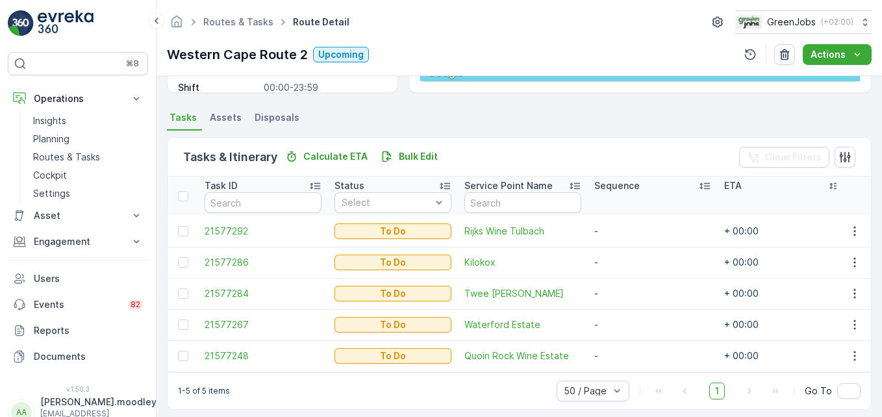
click at [631, 389] on div "Details Operation Bin Collection Start Time 01:00 End Time 23:59 Start Location…" at bounding box center [518, 246] width 725 height 341
click at [631, 260] on icon "button" at bounding box center [854, 262] width 13 height 13
click at [631, 318] on span "Change Route" at bounding box center [821, 318] width 63 height 13
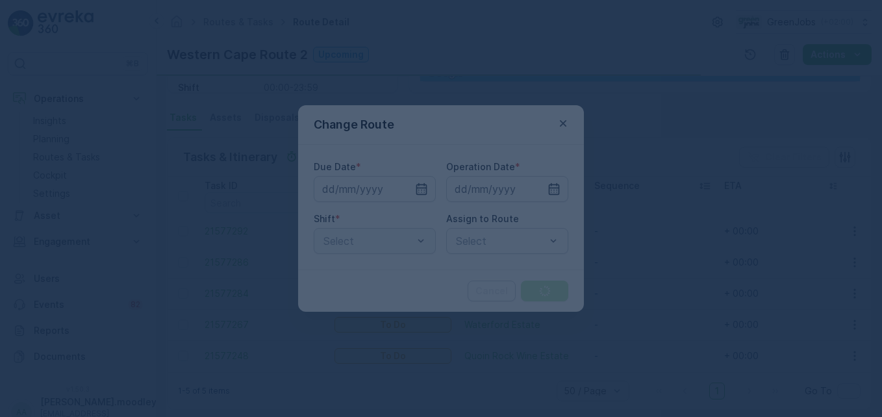
type input "[DATE]"
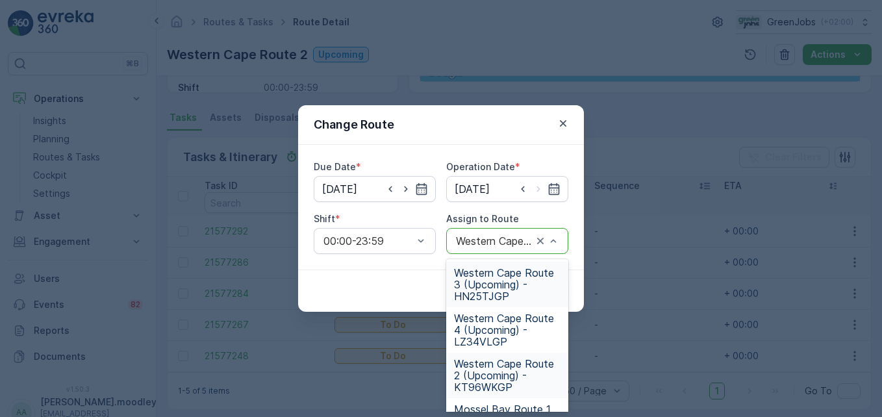
click at [492, 287] on span "Western Cape Route 3 (Upcoming) - HN25TJGP" at bounding box center [507, 284] width 106 height 35
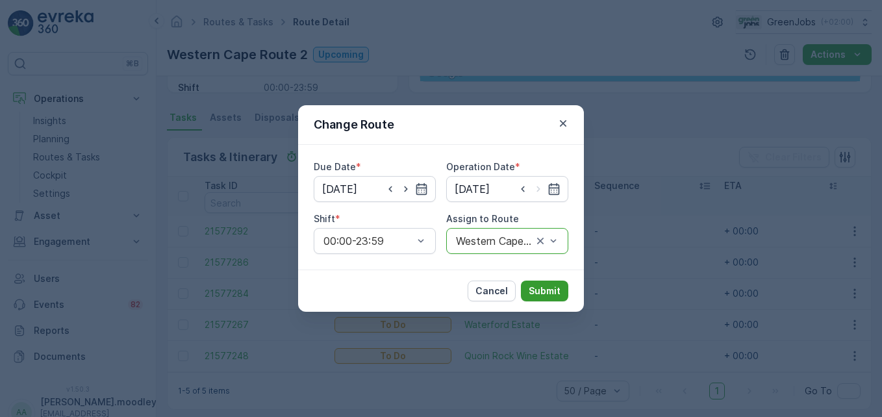
click at [540, 293] on p "Submit" at bounding box center [545, 290] width 32 height 13
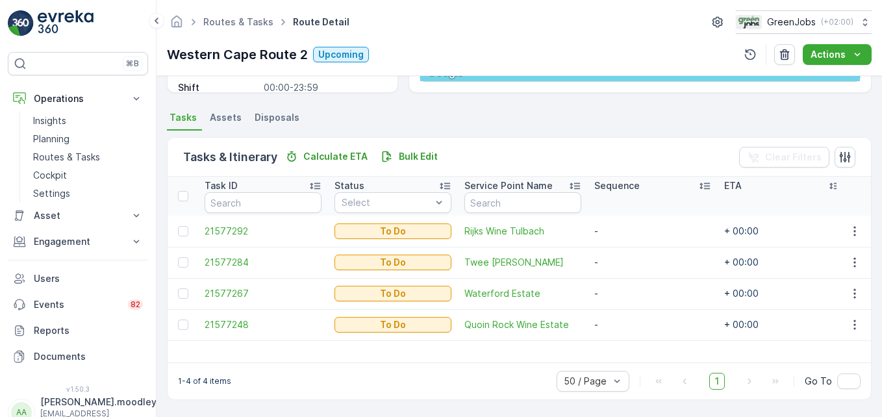
click at [631, 317] on td "-" at bounding box center [653, 324] width 130 height 31
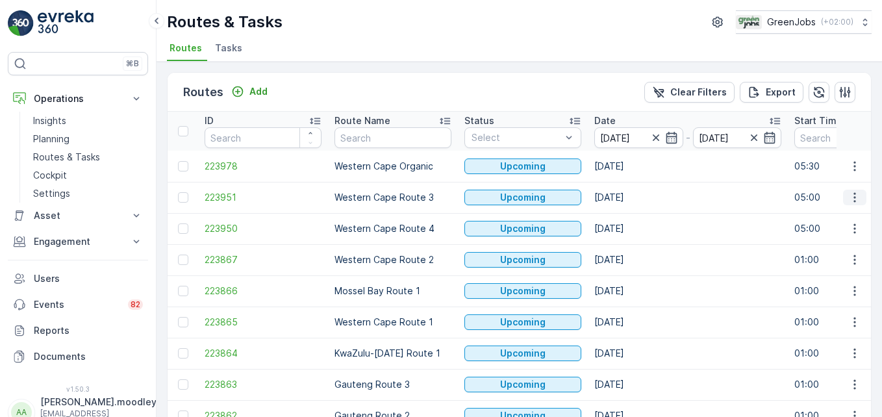
click at [631, 194] on icon "button" at bounding box center [854, 197] width 13 height 13
click at [631, 218] on span "See More Details" at bounding box center [823, 216] width 75 height 13
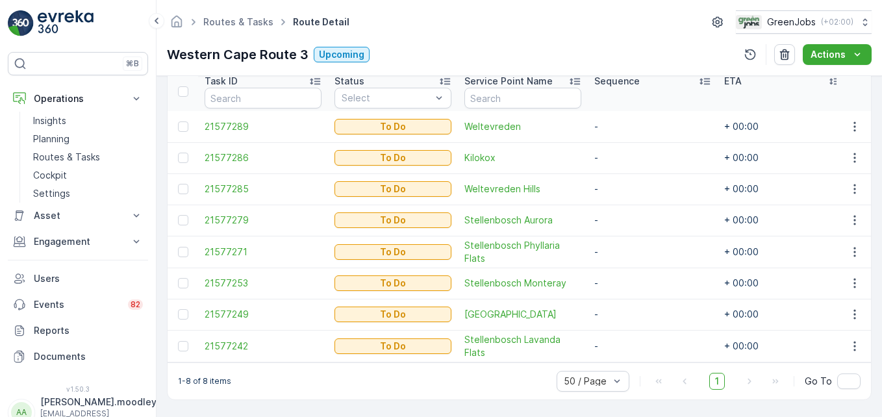
scroll to position [364, 0]
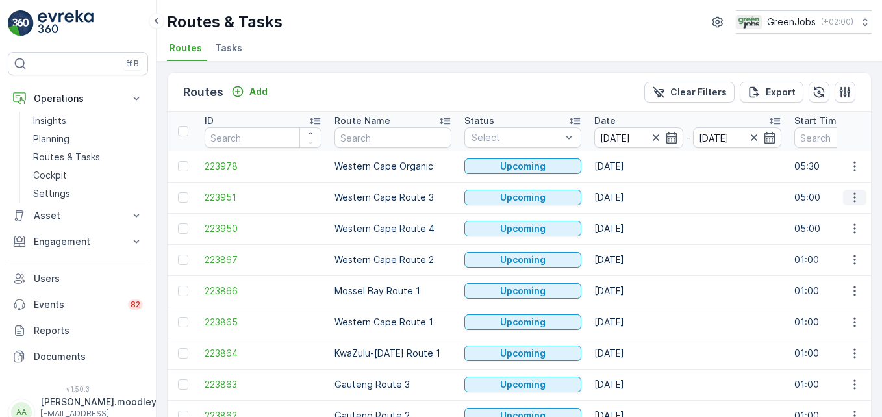
click at [631, 197] on icon "button" at bounding box center [854, 197] width 13 height 13
click at [631, 213] on span "See More Details" at bounding box center [823, 216] width 75 height 13
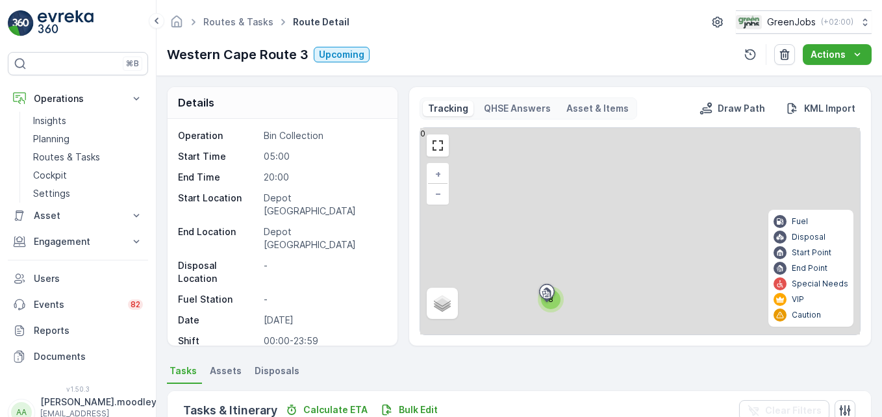
click at [631, 213] on main "Fuel Disposal Start Point End Point Special Needs VIP Caution" at bounding box center [810, 268] width 85 height 117
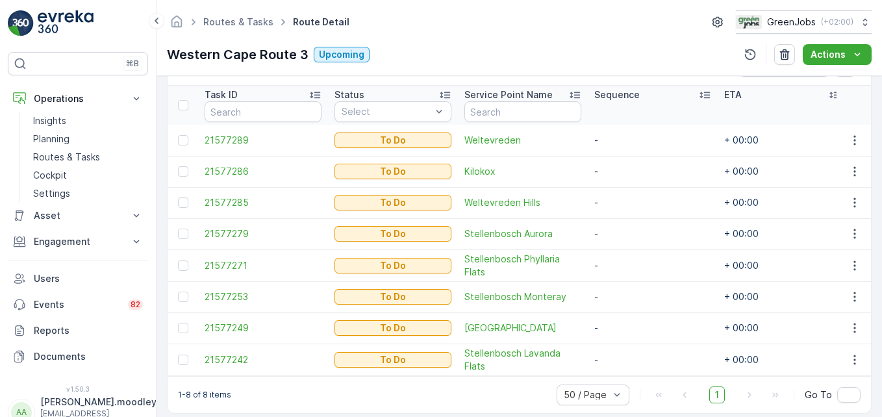
scroll to position [364, 0]
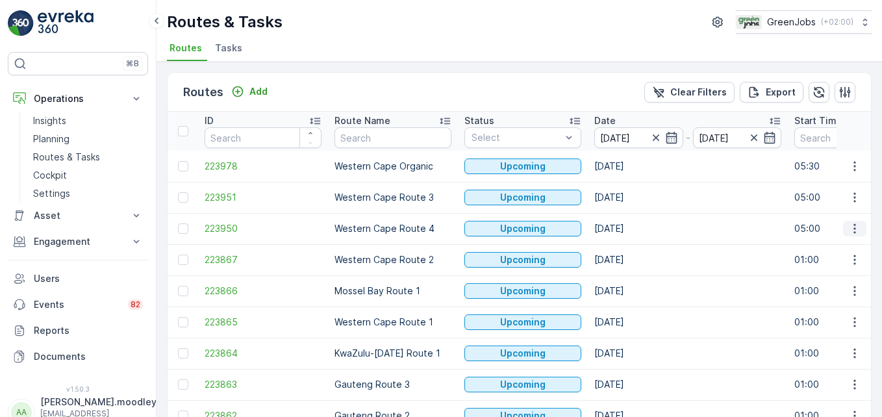
click at [631, 226] on icon "button" at bounding box center [854, 228] width 13 height 13
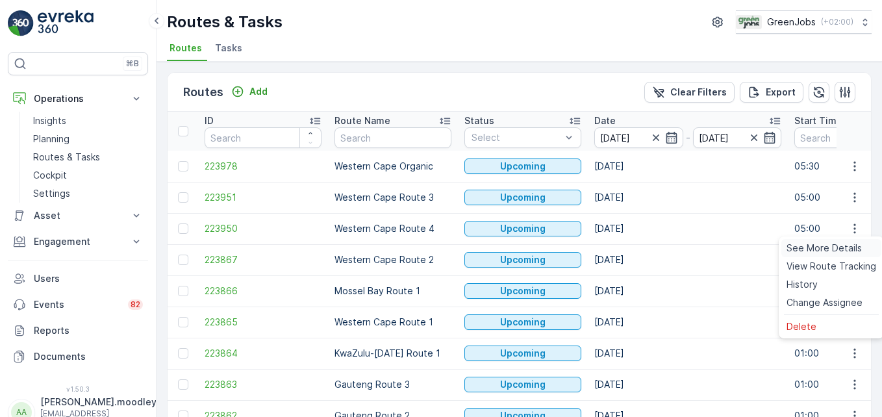
click at [631, 246] on span "See More Details" at bounding box center [823, 248] width 75 height 13
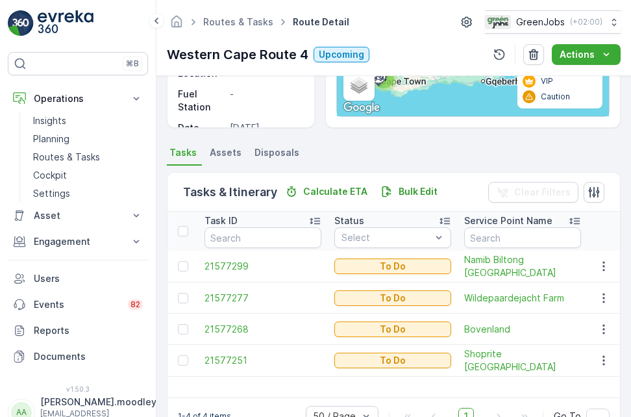
scroll to position [253, 0]
